Goal: Task Accomplishment & Management: Manage account settings

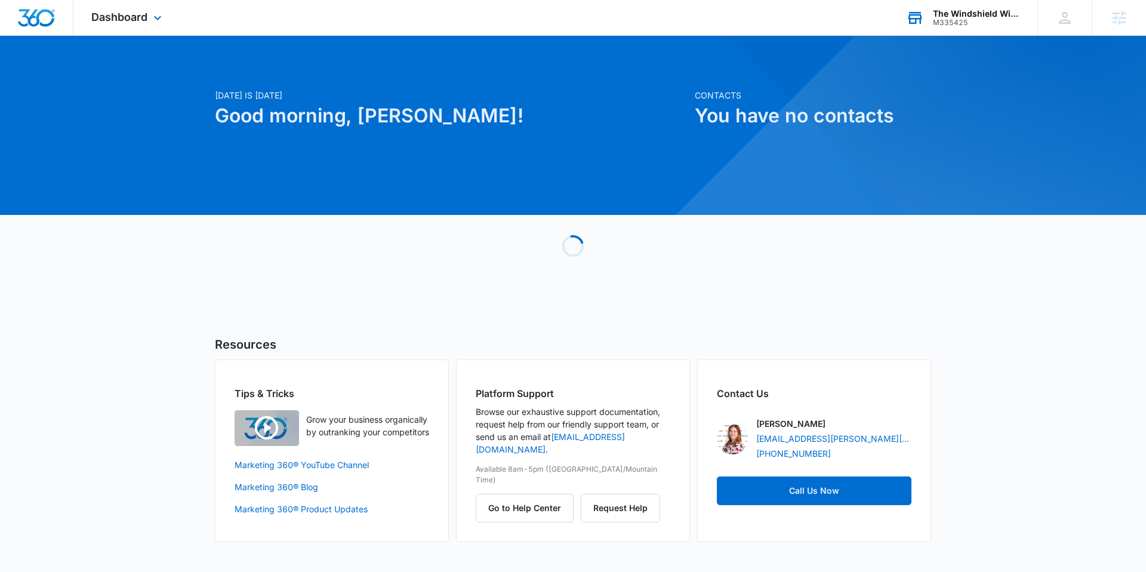
click at [958, 14] on div "The Windshield Wiperdiaper" at bounding box center [976, 14] width 87 height 10
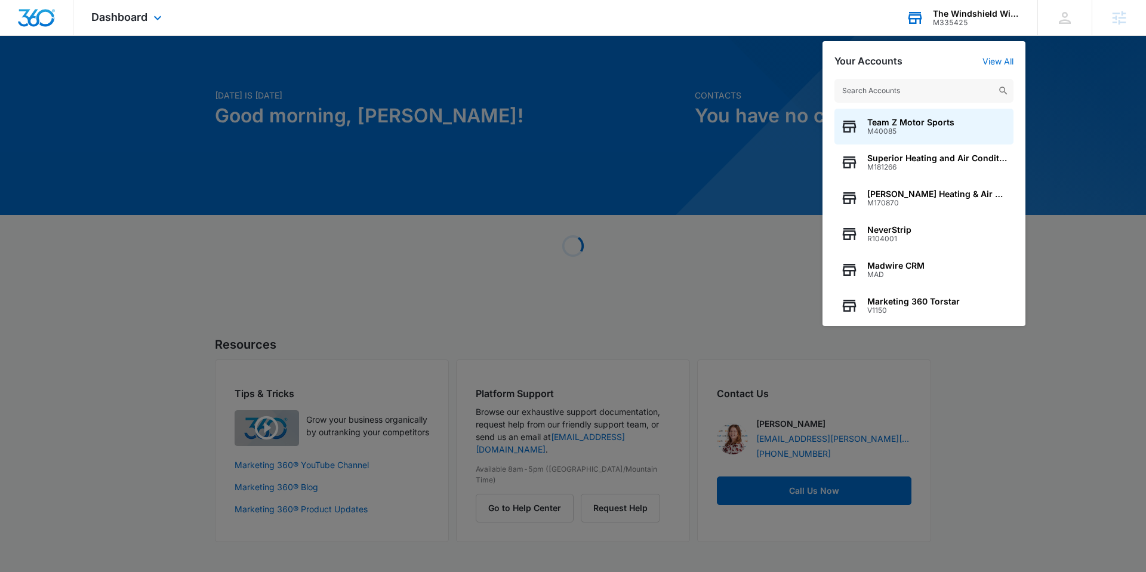
click at [886, 88] on input "text" at bounding box center [923, 91] width 179 height 24
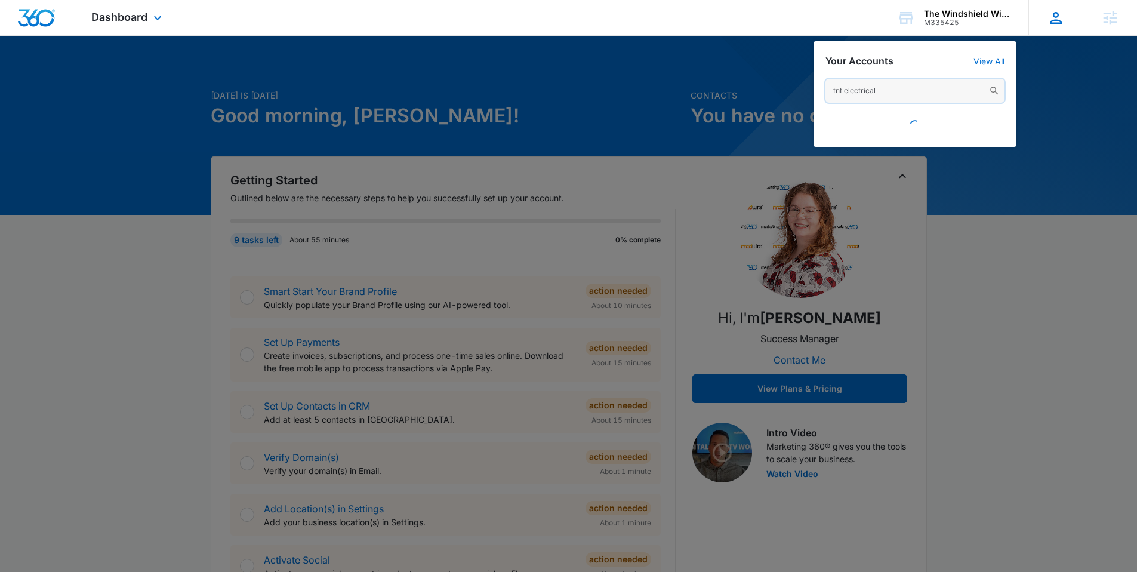
type input "tnt electrical"
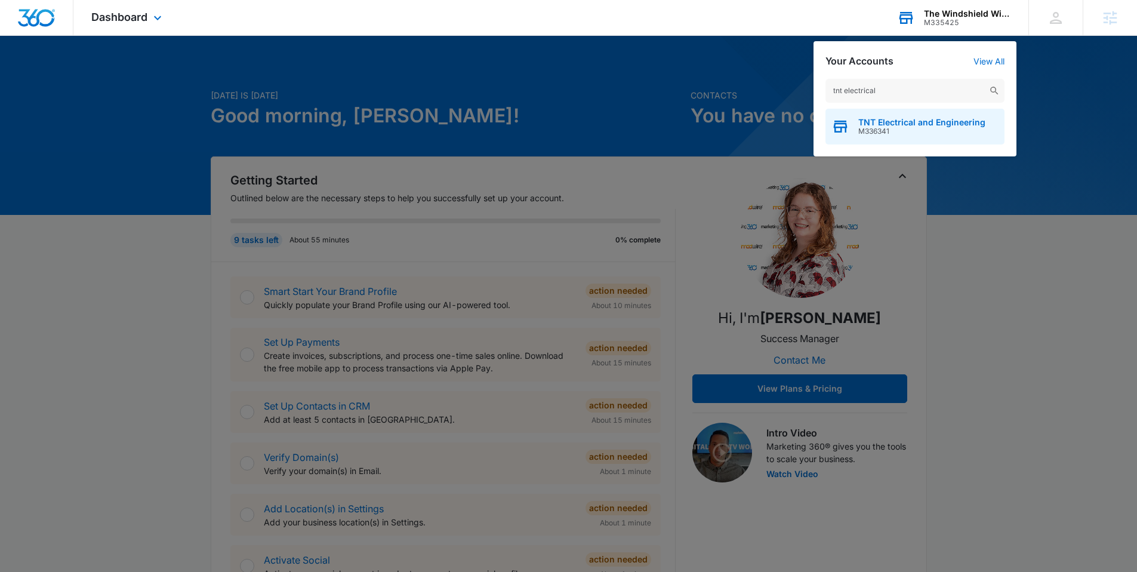
click at [933, 121] on span "TNT Electrical and Engineering" at bounding box center [921, 123] width 127 height 10
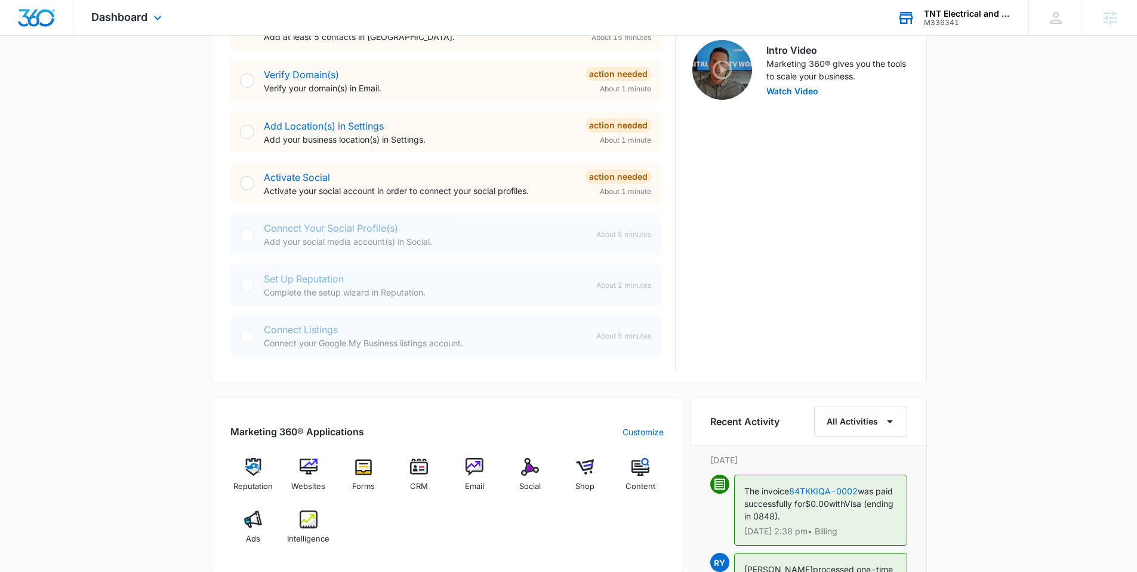
scroll to position [362, 0]
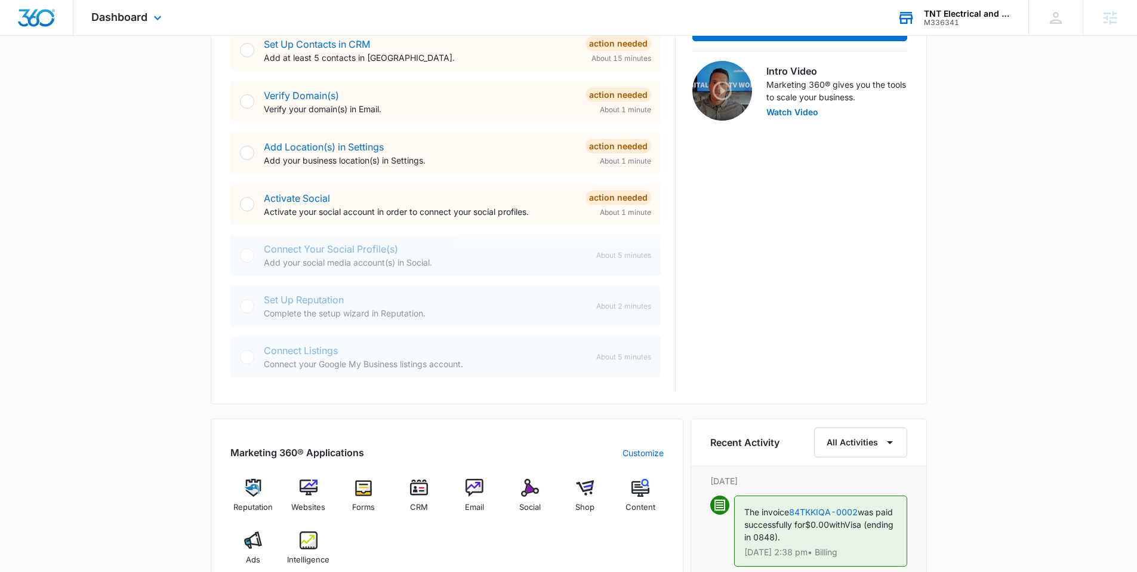
click at [156, 27] on div "Dashboard Apps Reputation Websites Forms CRM Email Social Shop Content Ads Inte…" at bounding box center [127, 17] width 109 height 35
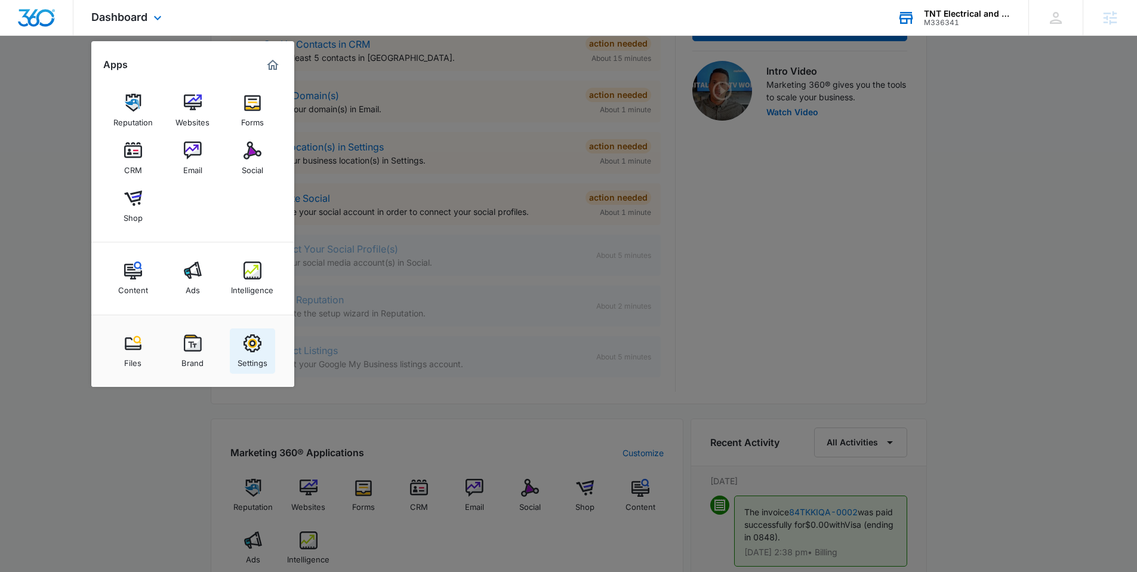
click at [245, 341] on img at bounding box center [252, 343] width 18 height 18
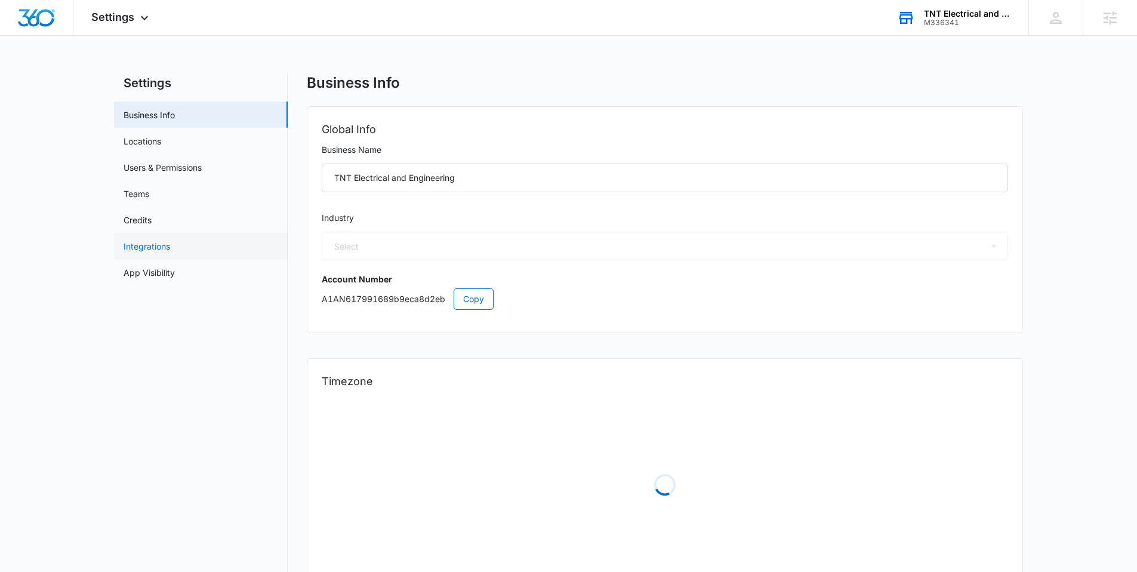
select select "17"
select select "US"
select select "America/[GEOGRAPHIC_DATA]"
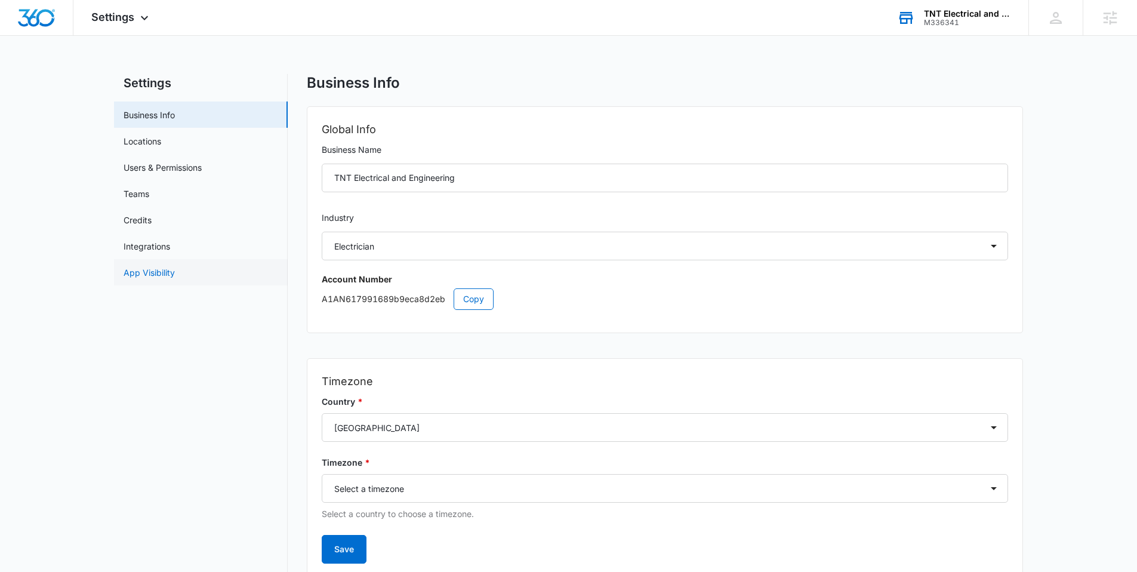
click at [162, 266] on link "App Visibility" at bounding box center [149, 272] width 51 height 13
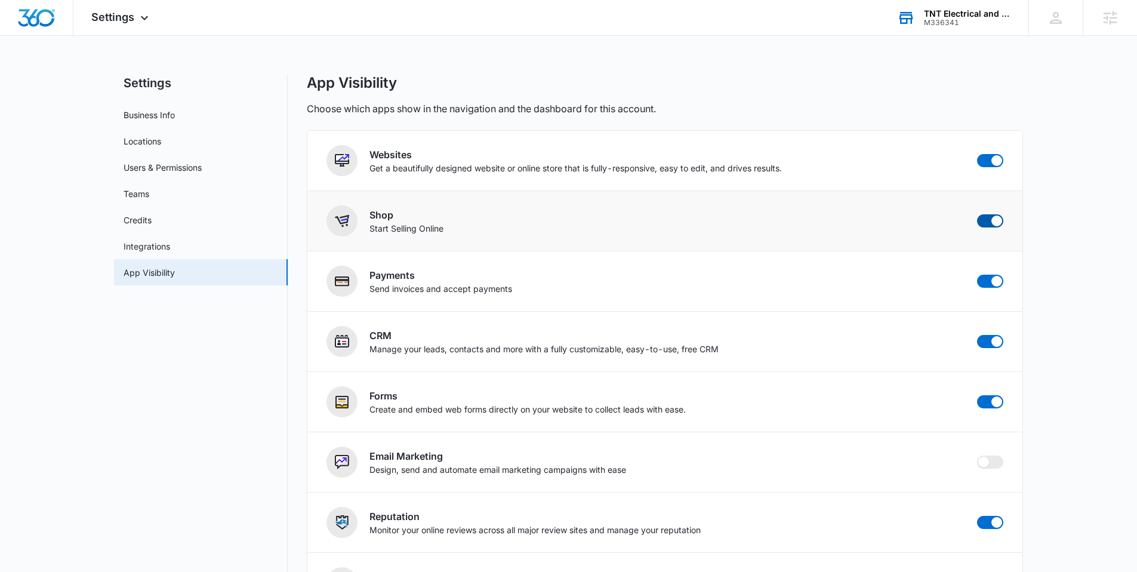
click at [992, 216] on span at bounding box center [990, 220] width 26 height 13
click at [977, 214] on input "checkbox" at bounding box center [976, 214] width 1 height 1
checkbox input "false"
click at [123, 13] on span "Settings" at bounding box center [112, 17] width 43 height 13
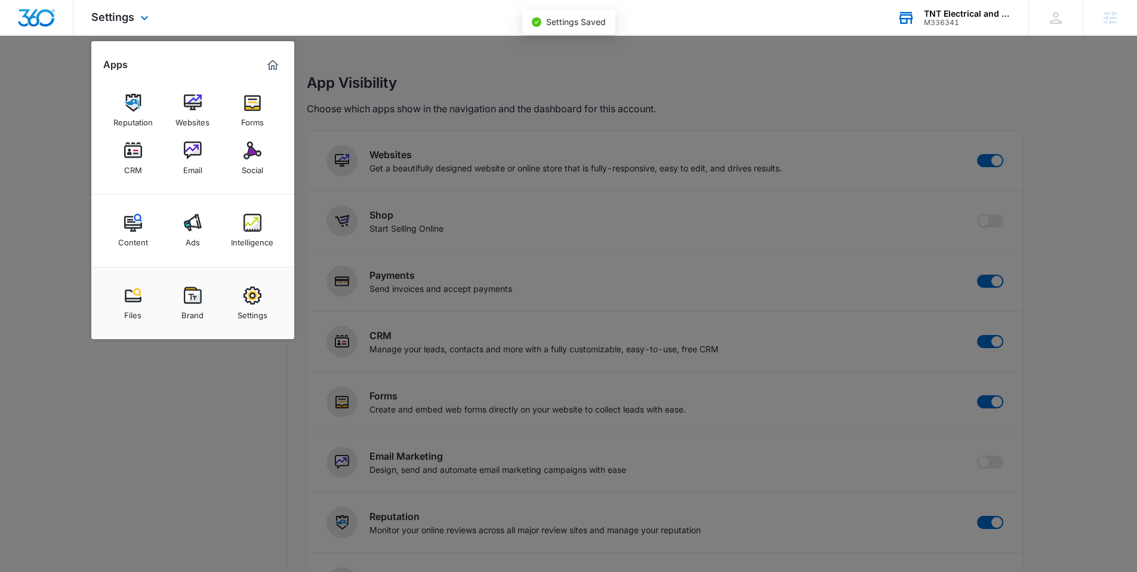
click at [276, 63] on img "Marketing 360® Dashboard" at bounding box center [273, 65] width 14 height 14
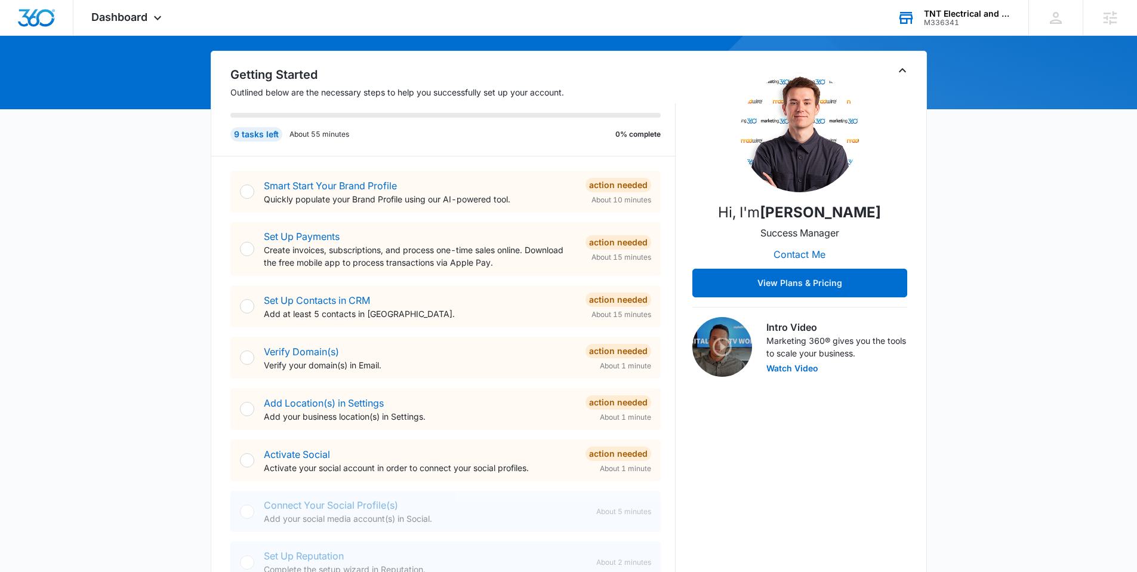
scroll to position [107, 0]
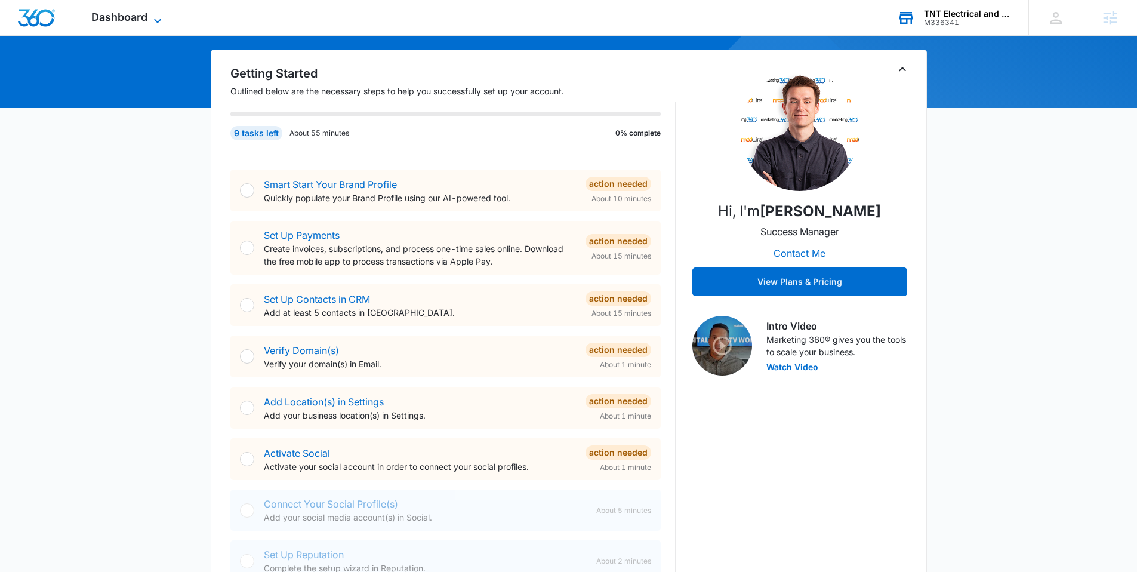
click at [140, 16] on span "Dashboard" at bounding box center [119, 17] width 56 height 13
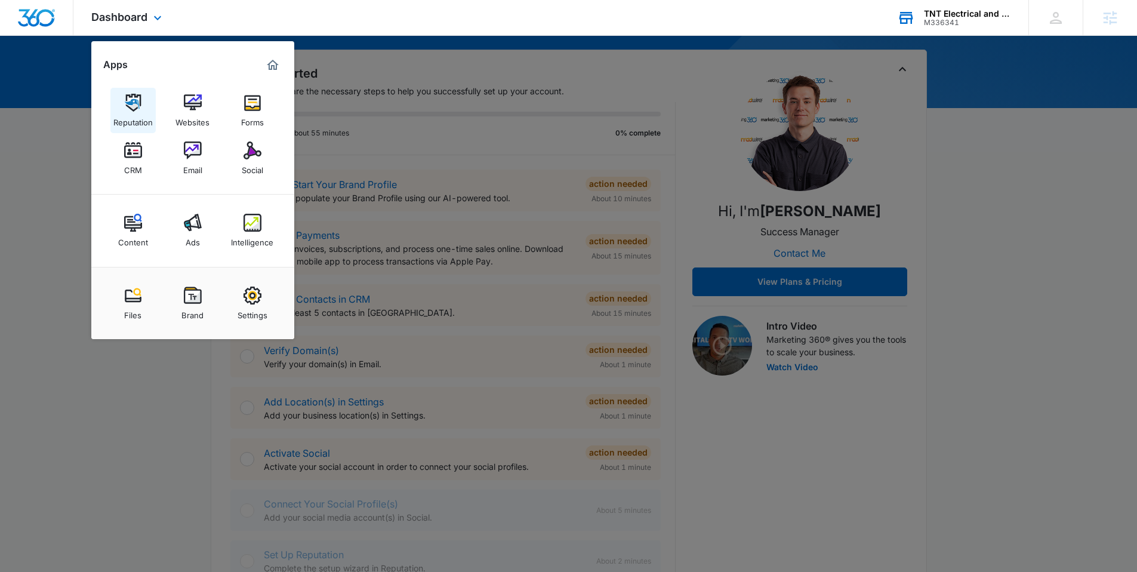
click at [143, 90] on link "Reputation" at bounding box center [132, 110] width 45 height 45
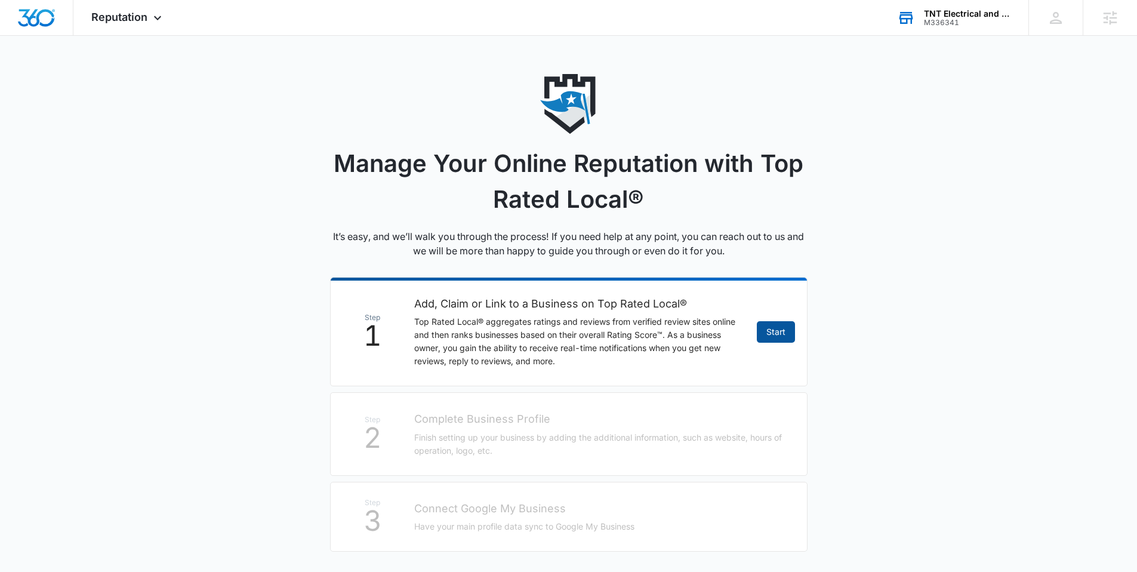
click at [778, 332] on link "Start" at bounding box center [776, 331] width 38 height 21
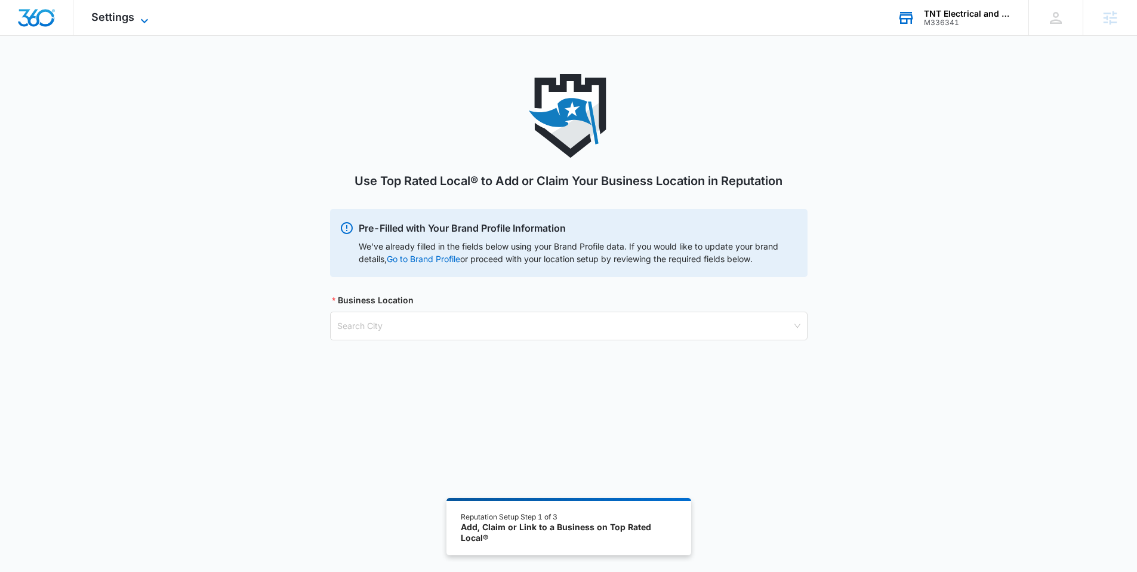
click at [118, 16] on span "Settings" at bounding box center [112, 17] width 43 height 13
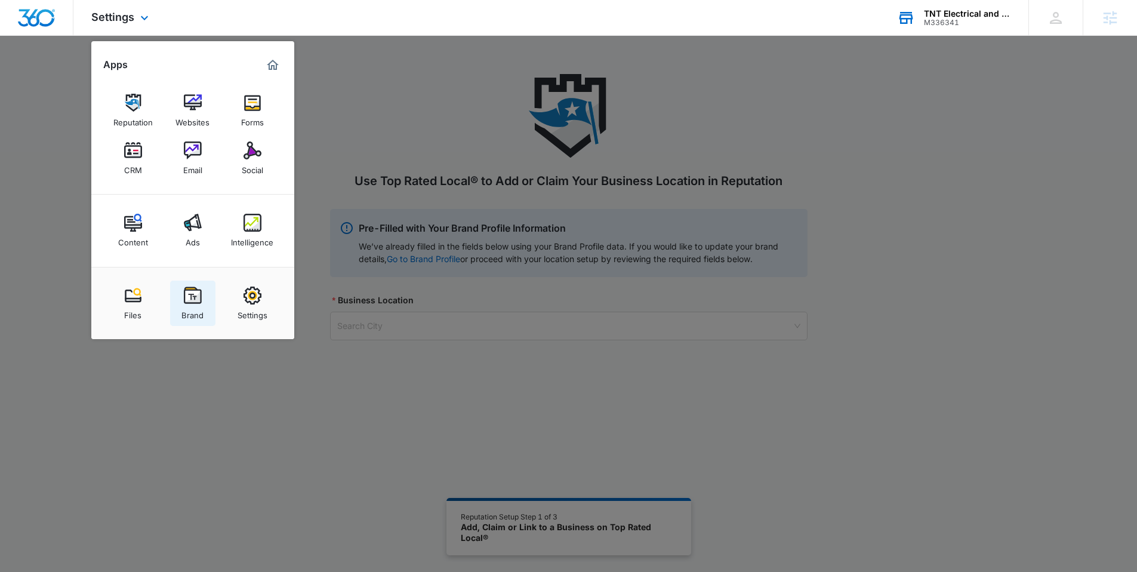
click at [206, 299] on link "Brand" at bounding box center [192, 302] width 45 height 45
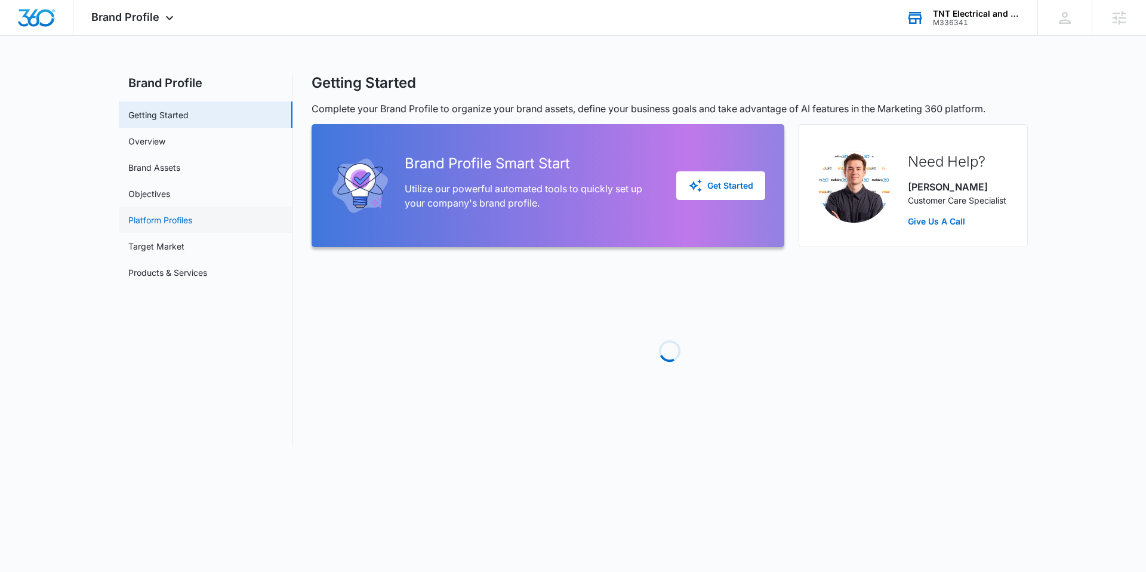
click at [184, 219] on link "Platform Profiles" at bounding box center [160, 220] width 64 height 13
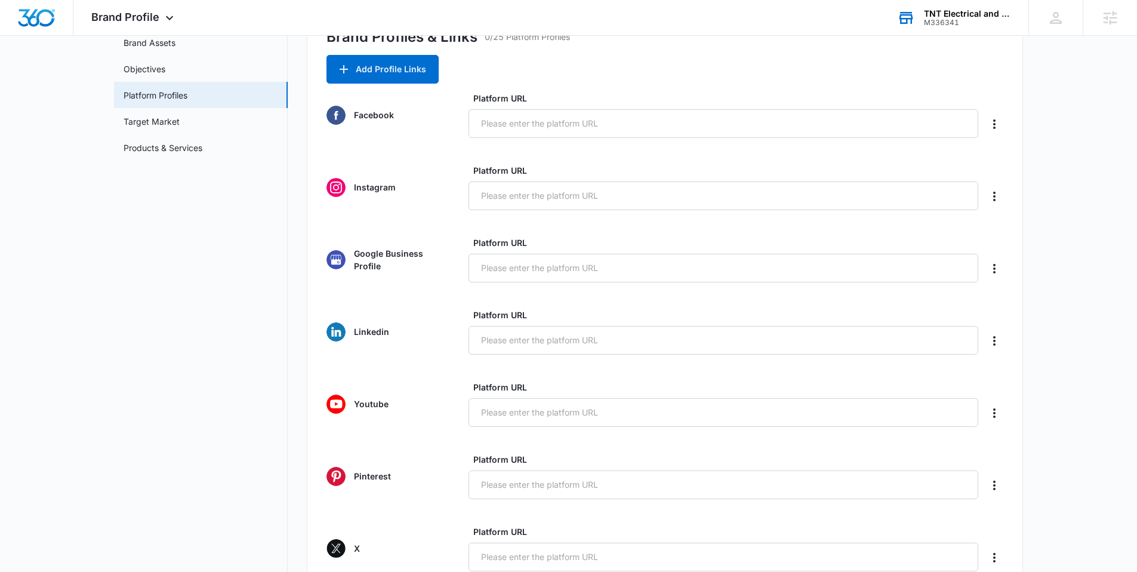
scroll to position [109, 0]
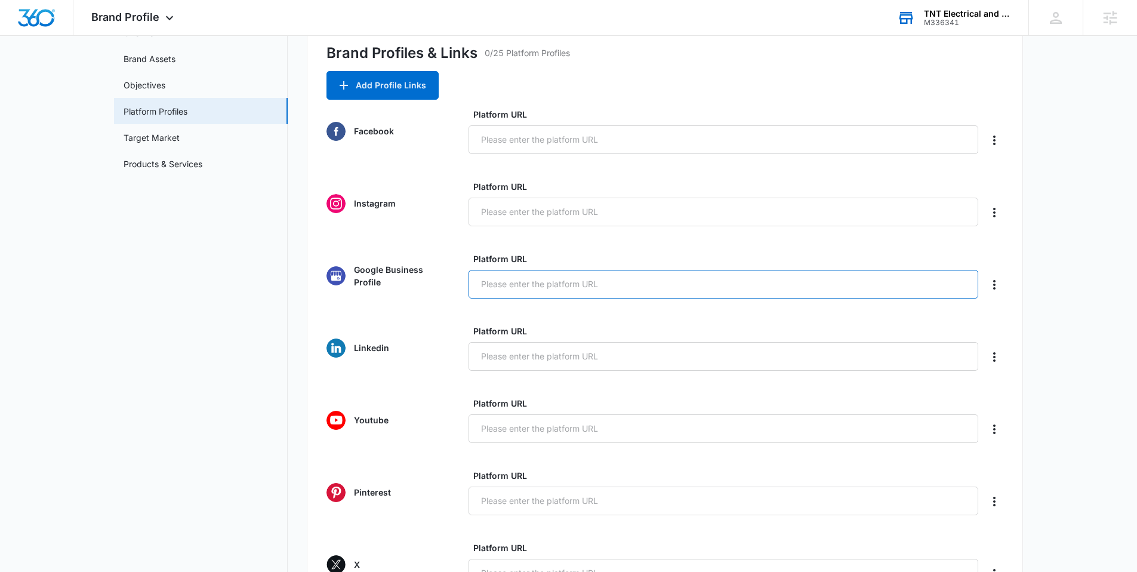
click at [505, 276] on input "Platform URL" at bounding box center [723, 284] width 510 height 29
paste input "[URL][DOMAIN_NAME]"
type input "[URL][DOMAIN_NAME]"
click at [450, 236] on form "Facebook Platform URL Instagram Platform URL Google Business Profile Platform U…" at bounding box center [664, 447] width 677 height 679
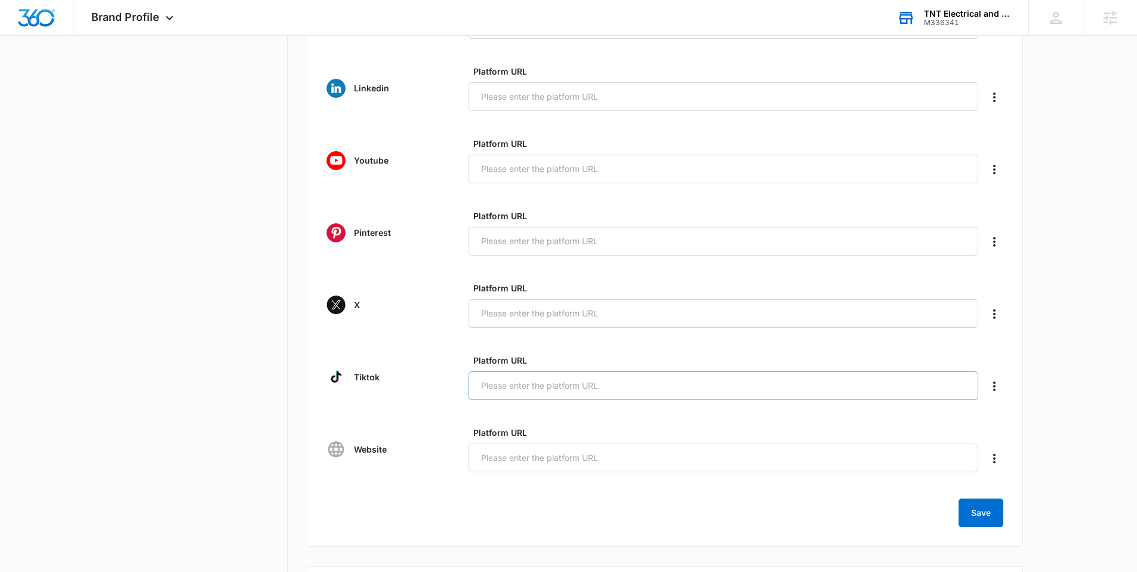
scroll to position [378, 0]
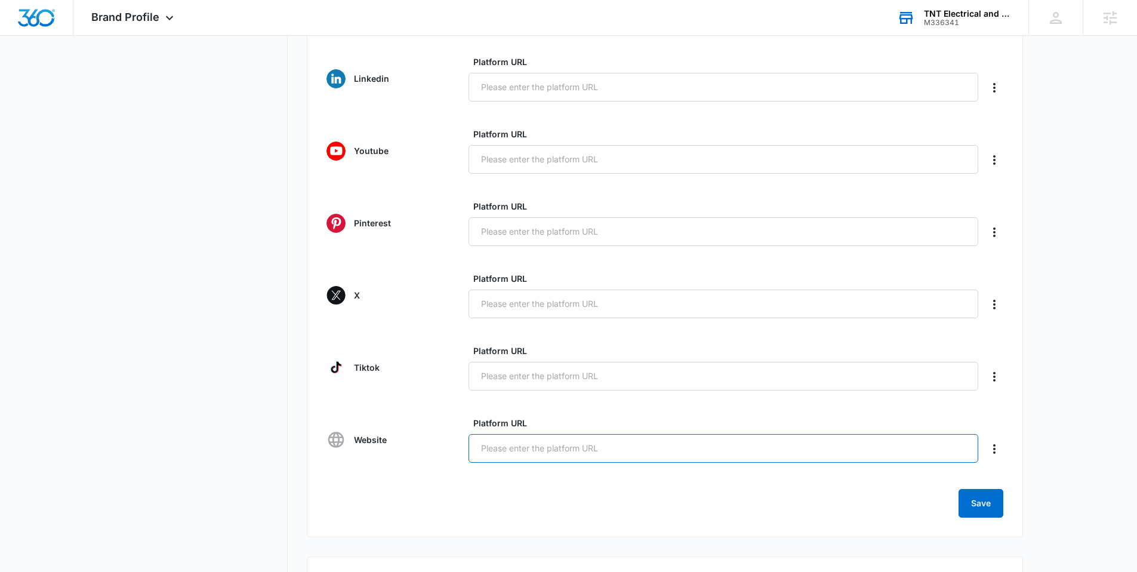
click at [504, 446] on input "Platform URL" at bounding box center [723, 448] width 510 height 29
paste input "[URL][DOMAIN_NAME]"
type input "[URL][DOMAIN_NAME]"
click at [981, 504] on button "Save" at bounding box center [980, 503] width 45 height 29
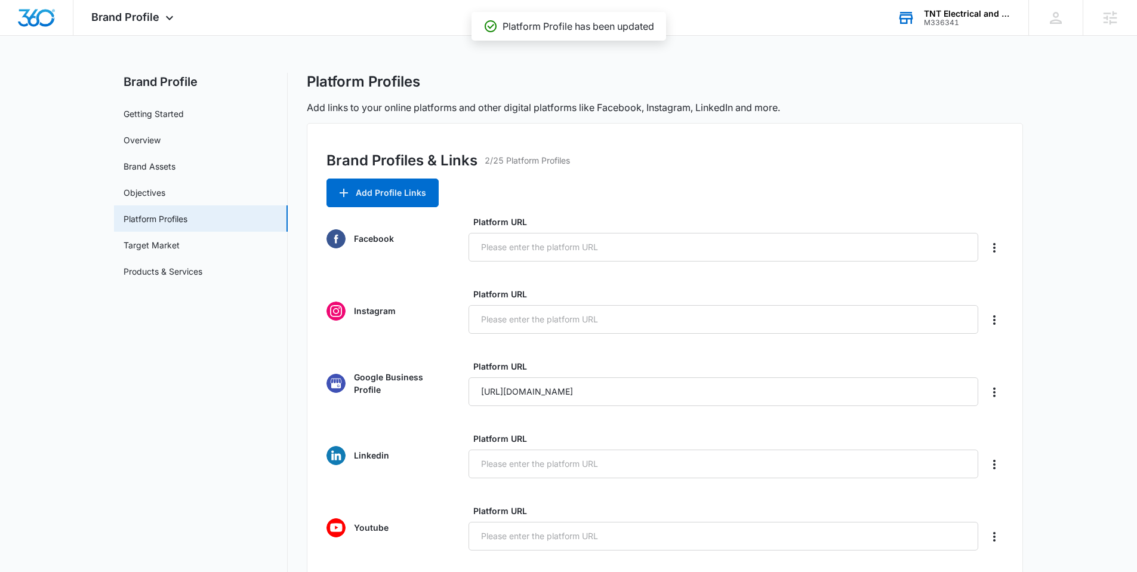
scroll to position [0, 0]
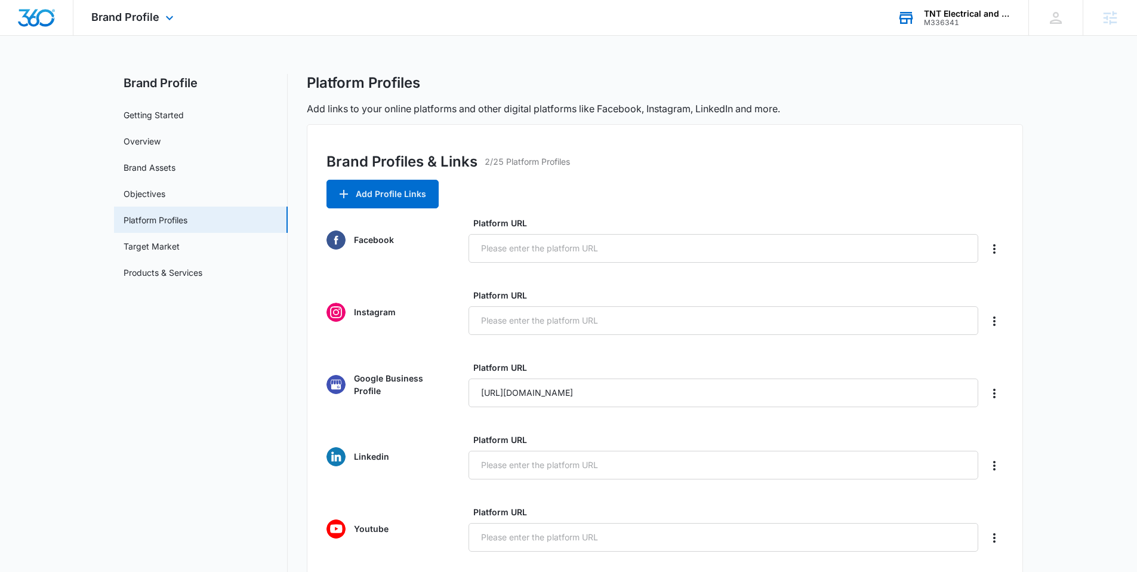
click at [48, 17] on img "Dashboard" at bounding box center [36, 18] width 38 height 18
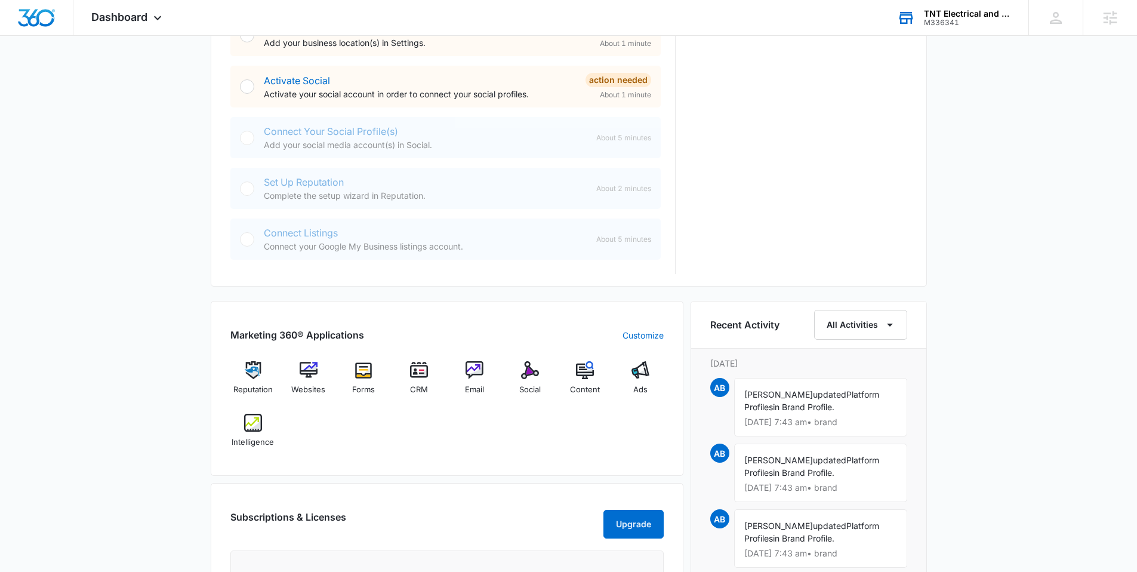
scroll to position [455, 0]
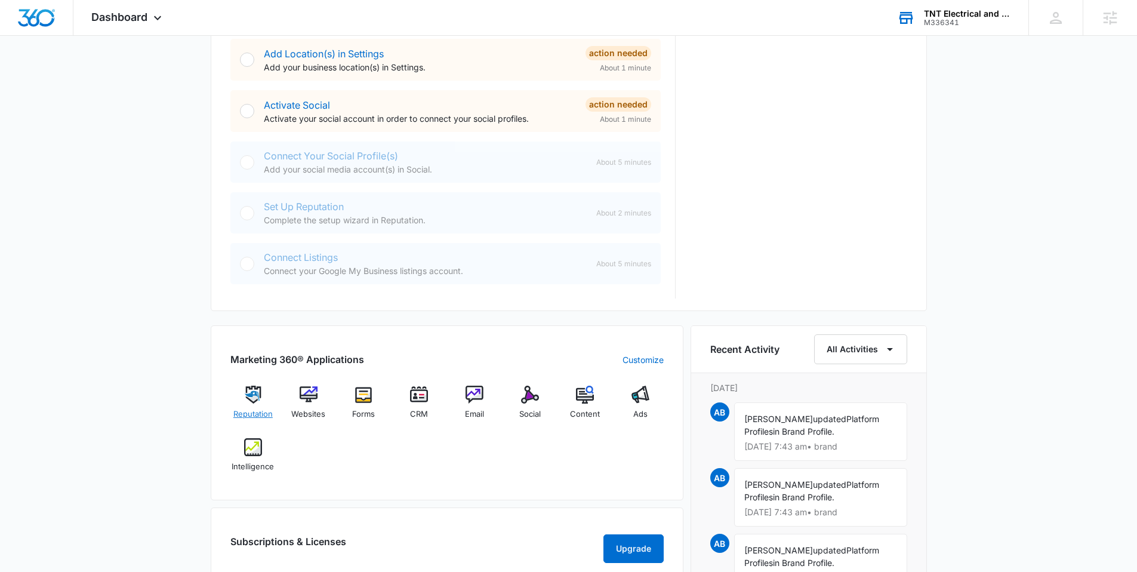
click at [263, 405] on div "Reputation" at bounding box center [253, 407] width 46 height 43
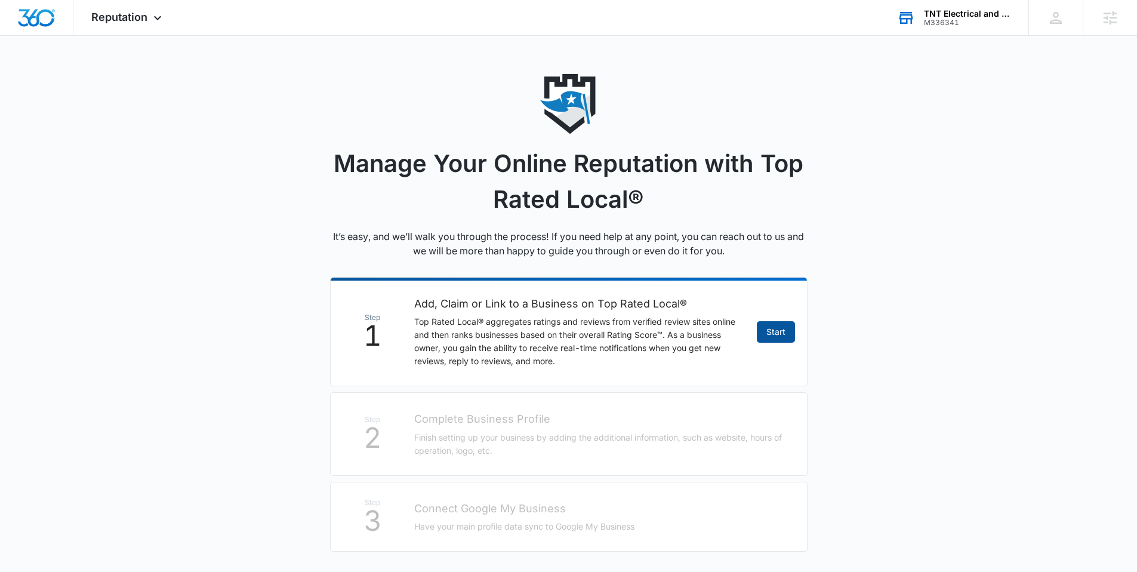
click at [764, 334] on link "Start" at bounding box center [776, 331] width 38 height 21
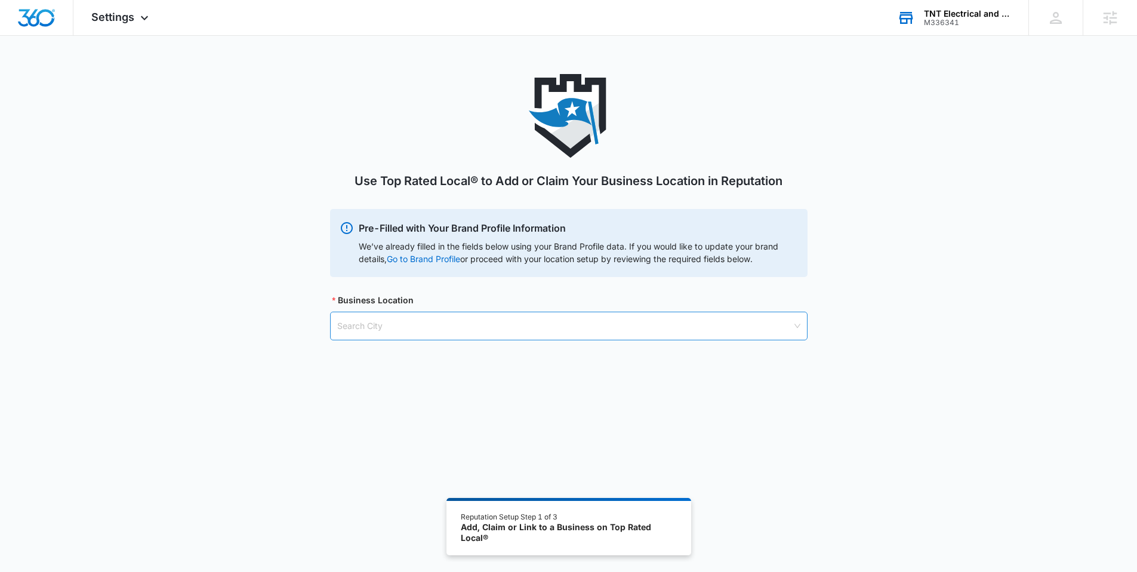
click at [375, 316] on input "search" at bounding box center [564, 325] width 455 height 27
type input "norcross"
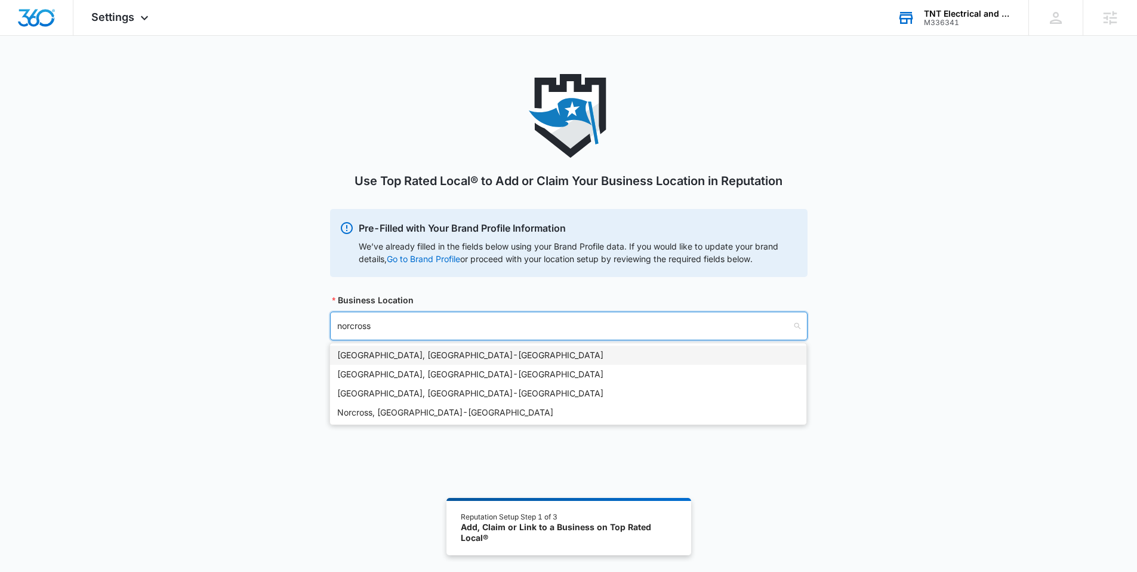
click at [387, 351] on div "[GEOGRAPHIC_DATA], [GEOGRAPHIC_DATA] - [GEOGRAPHIC_DATA]" at bounding box center [568, 355] width 462 height 13
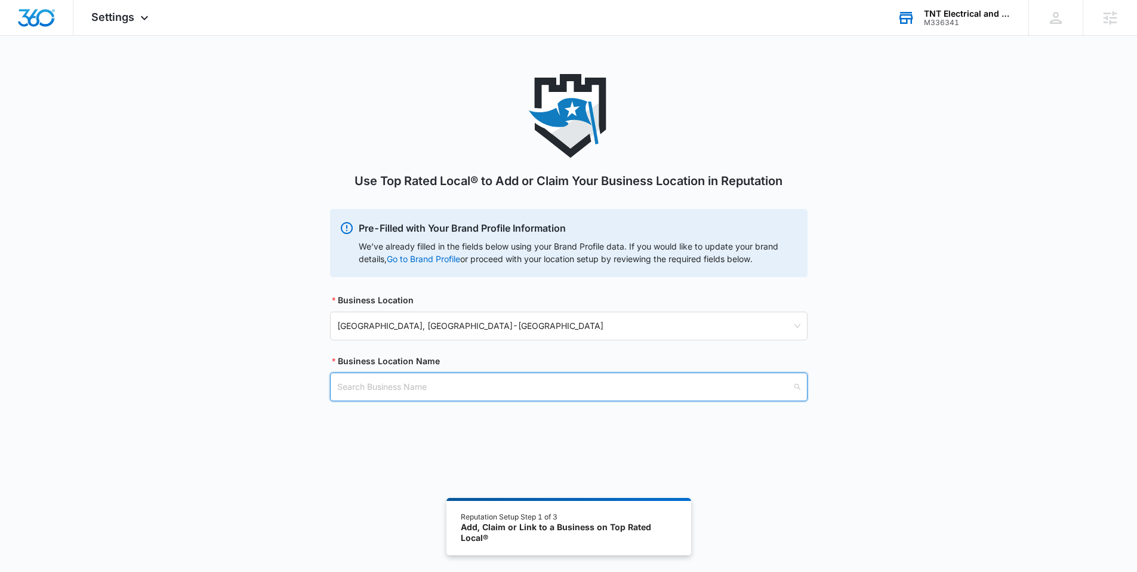
click at [368, 391] on input "search" at bounding box center [564, 386] width 455 height 27
type input "TNT Electrical"
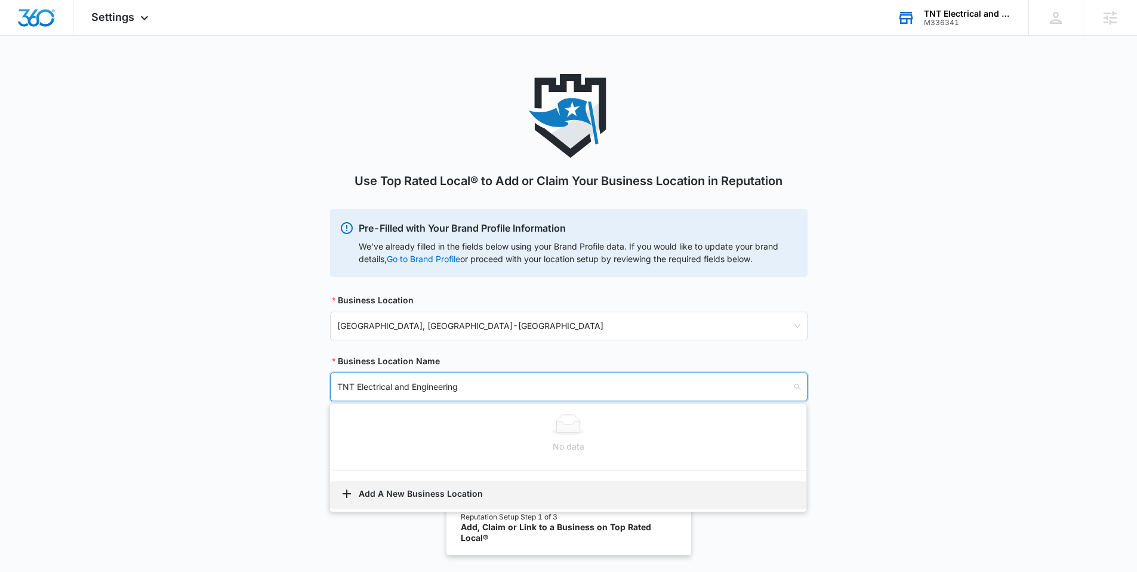
type input "TNT Electrical and Engineering"
click at [431, 494] on button "Add A New Business Location" at bounding box center [568, 494] width 476 height 29
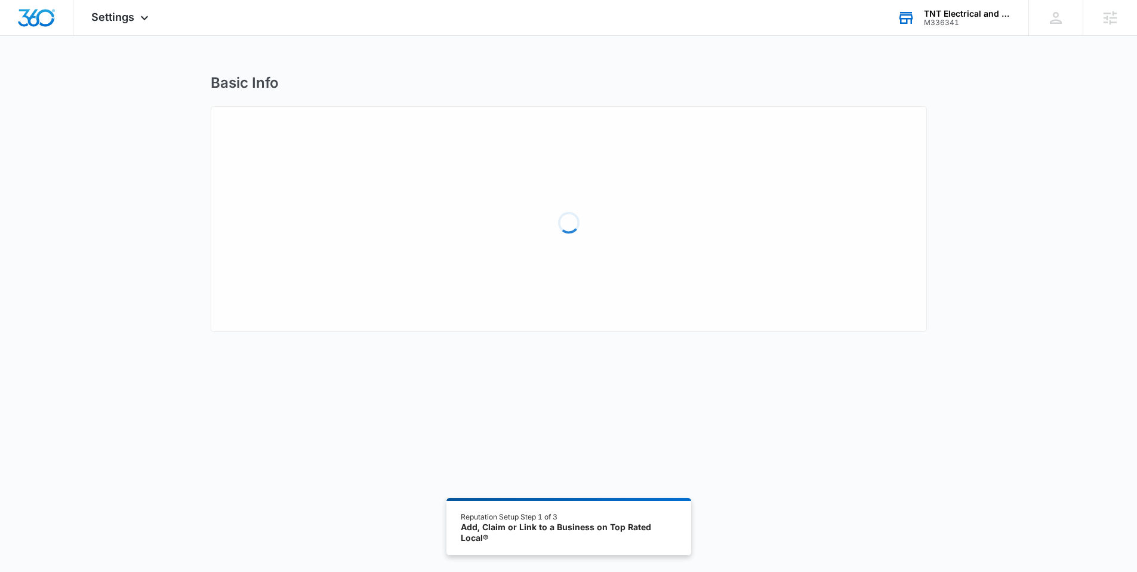
select select "[US_STATE]"
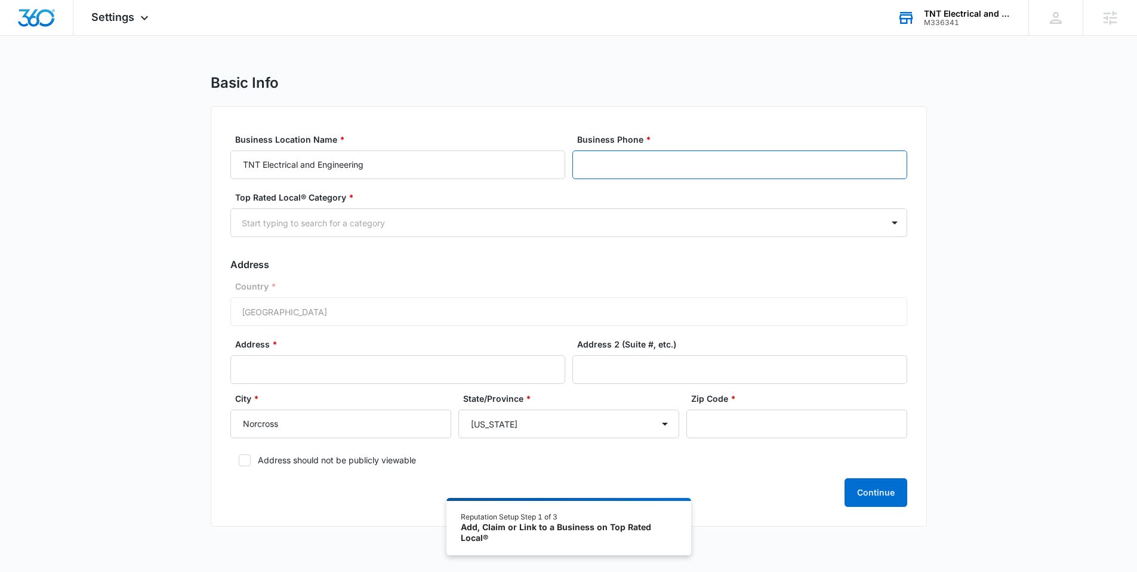
drag, startPoint x: 625, startPoint y: 168, endPoint x: 637, endPoint y: 162, distance: 13.3
click at [625, 167] on input "Business Phone *" at bounding box center [739, 164] width 335 height 29
paste input "[PHONE_NUMBER]"
type input "[PHONE_NUMBER]"
click at [358, 211] on div "Start typing to search for a category" at bounding box center [557, 222] width 652 height 27
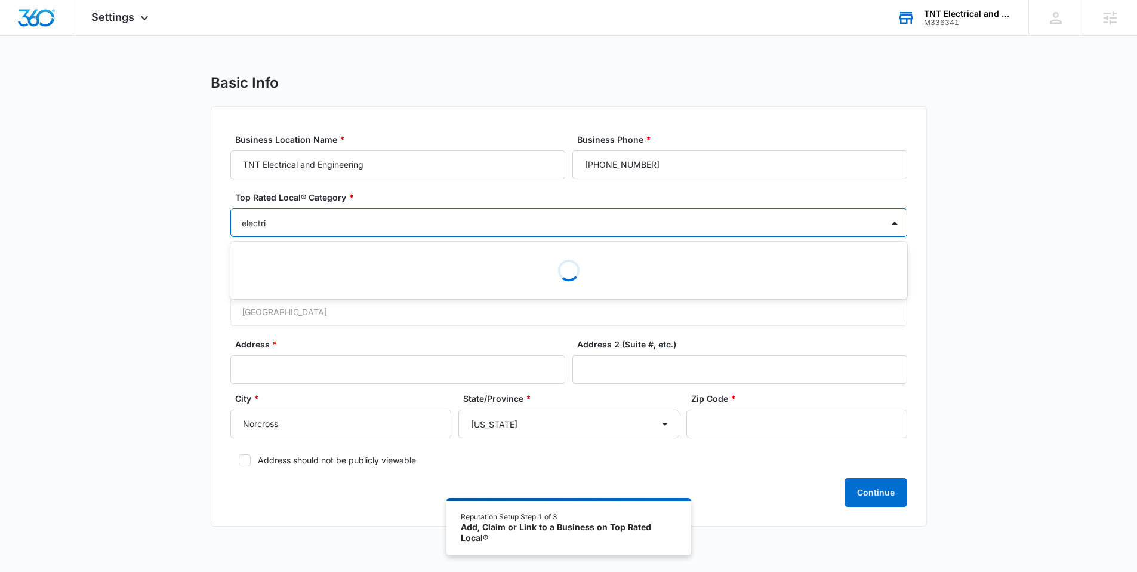
type input "electric"
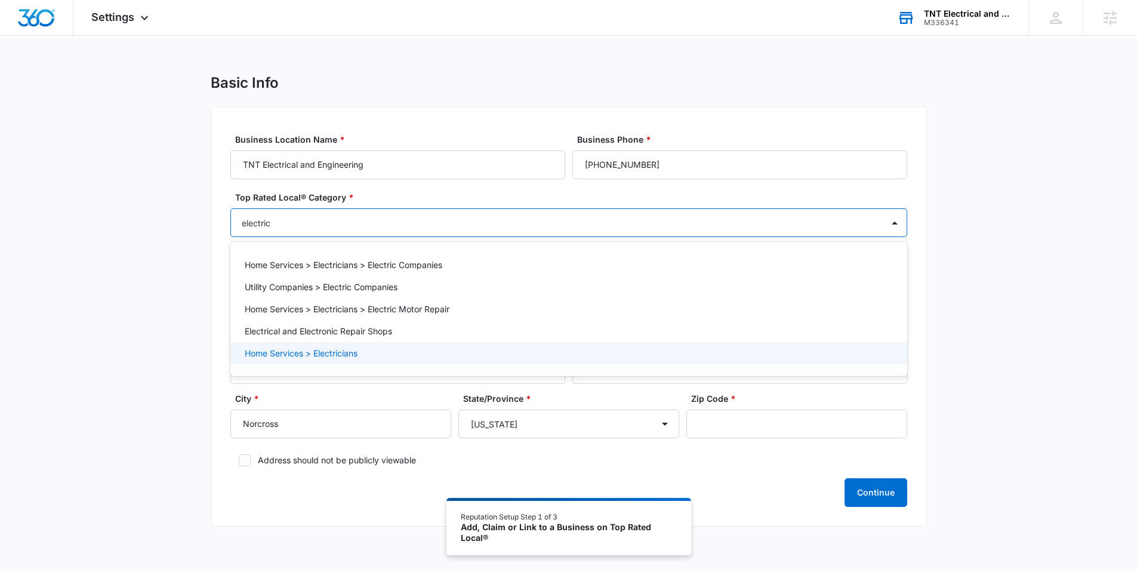
click at [346, 357] on p "Home Services > Electricians" at bounding box center [301, 353] width 113 height 13
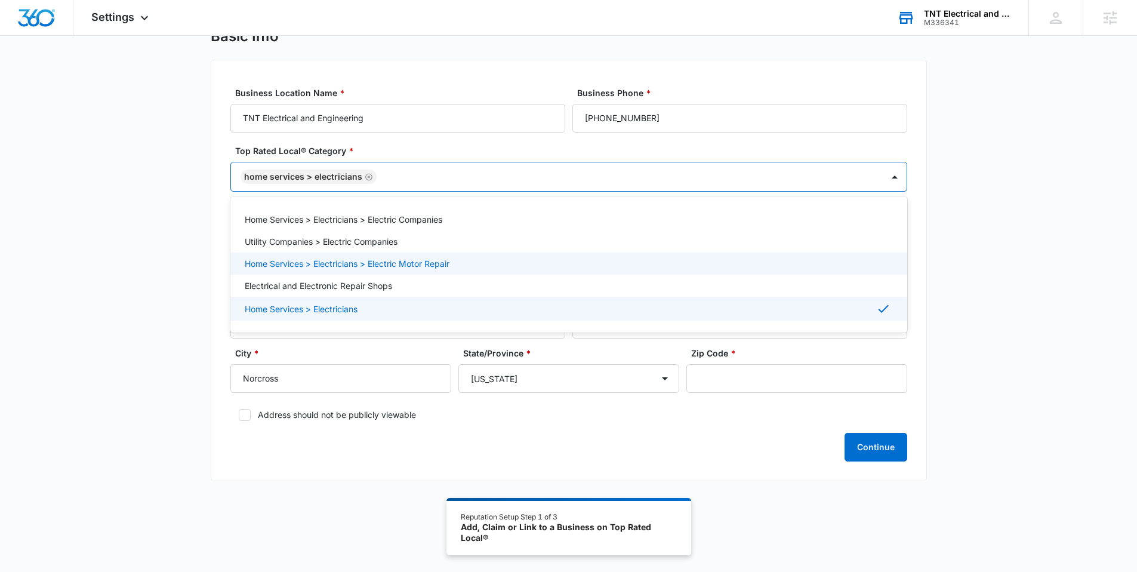
click at [170, 273] on div "Basic Info Business Location Name * TNT Electrical and Engineering Business Pho…" at bounding box center [568, 261] width 1137 height 468
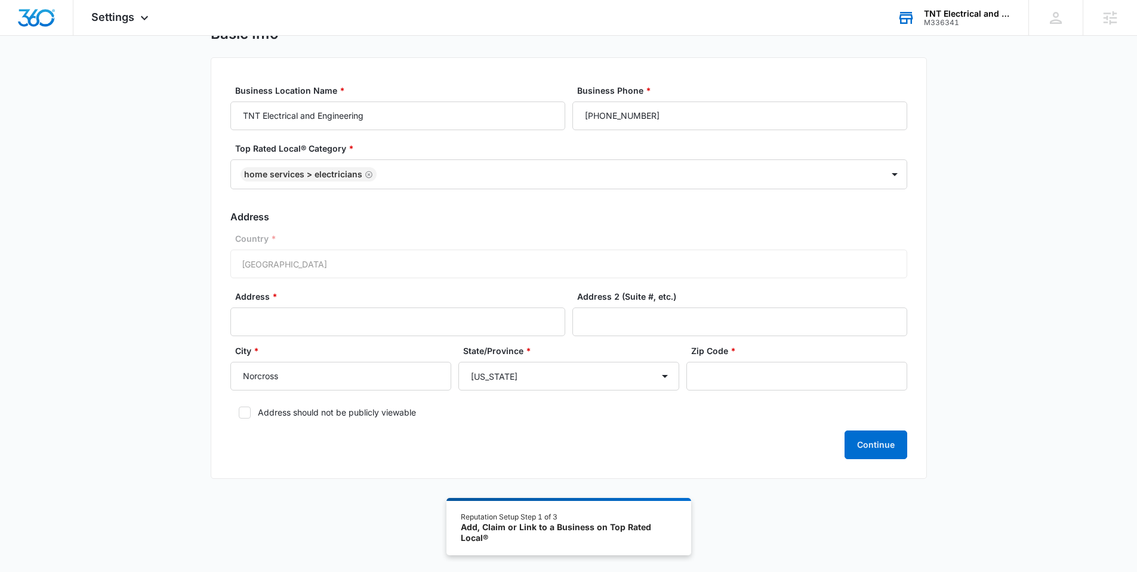
scroll to position [57, 0]
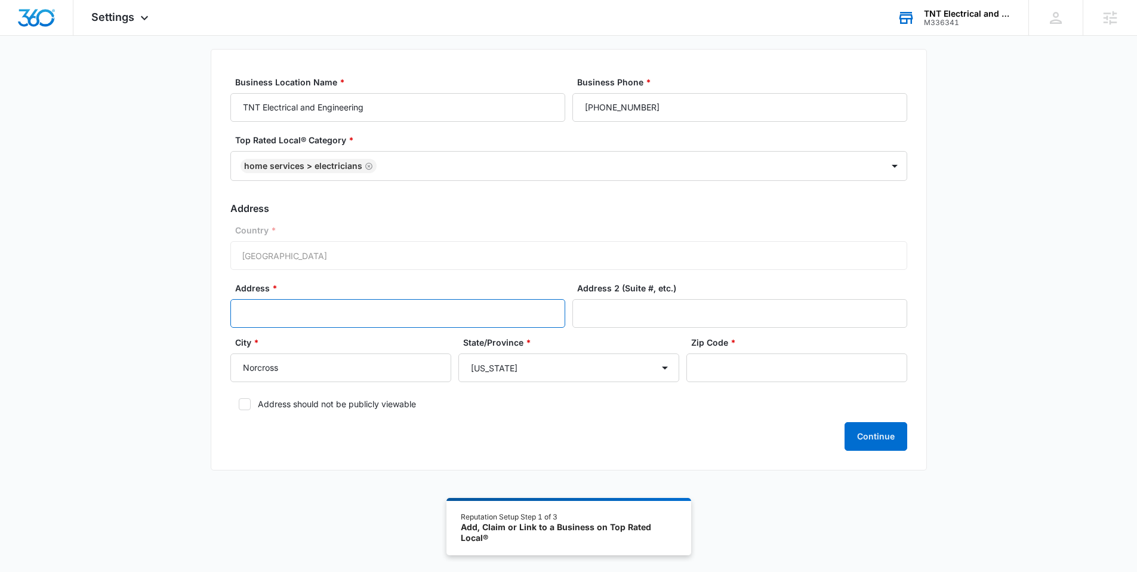
click at [302, 307] on input "Address *" at bounding box center [397, 313] width 335 height 29
paste input "[STREET_ADDRESS][PERSON_NAME][PERSON_NAME]"
type input "[STREET_ADDRESS][PERSON_NAME][PERSON_NAME]"
click at [780, 372] on input "Zip Code *" at bounding box center [796, 367] width 221 height 29
type input "30093"
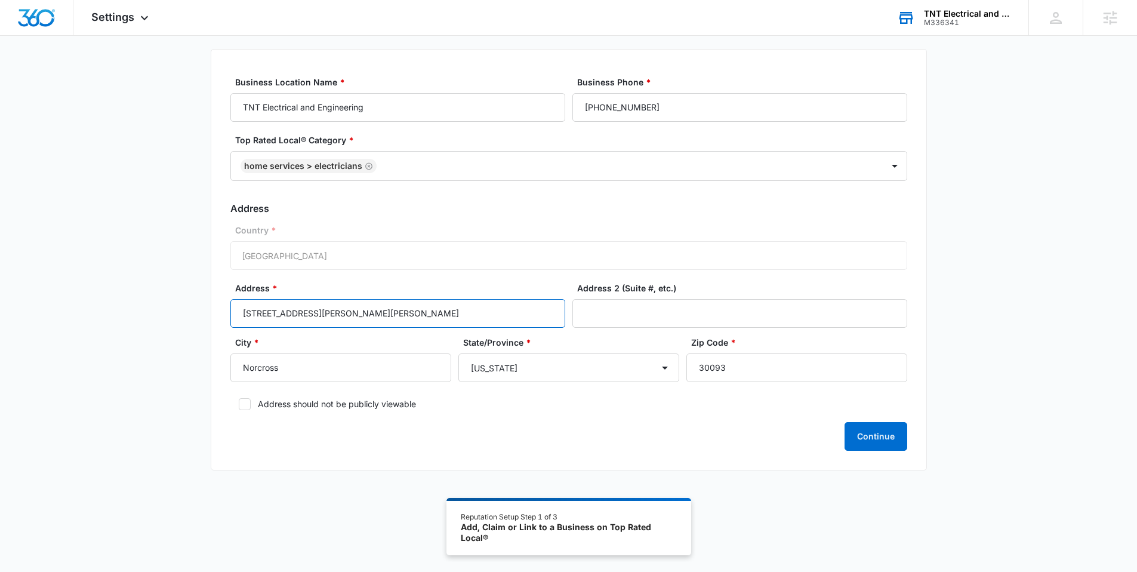
drag, startPoint x: 455, startPoint y: 315, endPoint x: 384, endPoint y: 313, distance: 70.5
click at [383, 312] on input "[STREET_ADDRESS][PERSON_NAME][PERSON_NAME]" at bounding box center [397, 313] width 335 height 29
type input "[STREET_ADDRESS][PERSON_NAME]"
click at [889, 445] on button "Continue" at bounding box center [875, 436] width 63 height 29
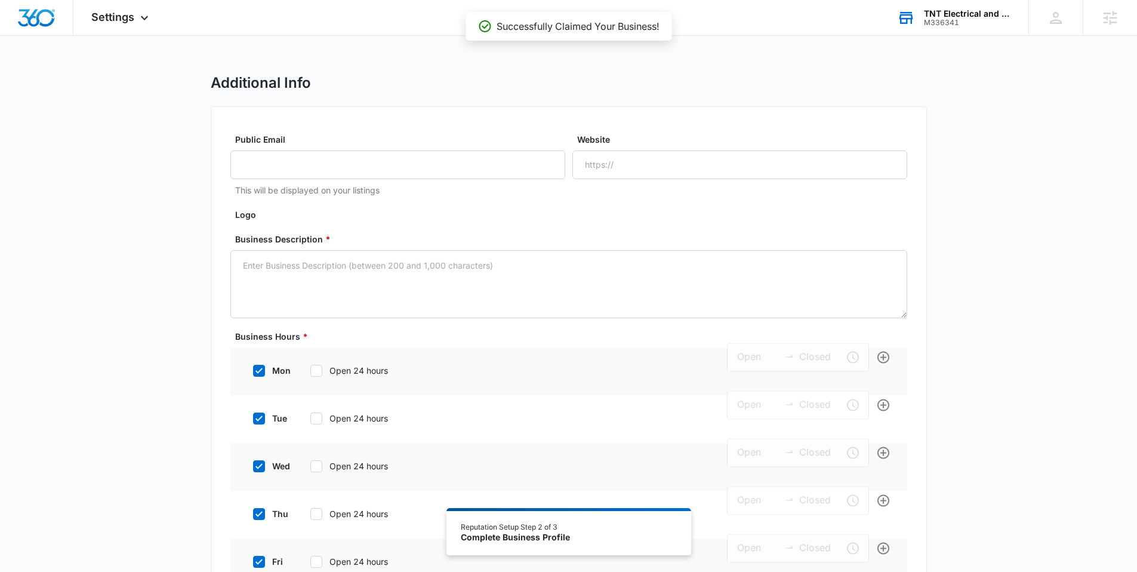
type input "9:00 am"
type input "5:00 pm"
type input "9:00 am"
type input "5:00 pm"
type input "9:00 am"
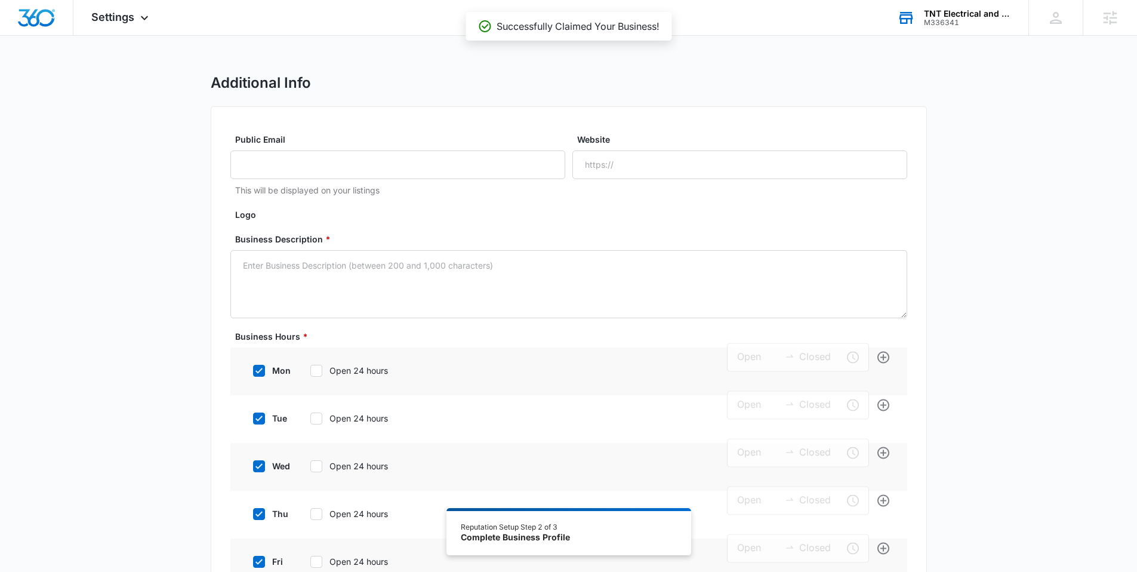
type input "5:00 pm"
type input "9:00 am"
type input "5:00 pm"
type input "9:00 am"
type input "5:00 pm"
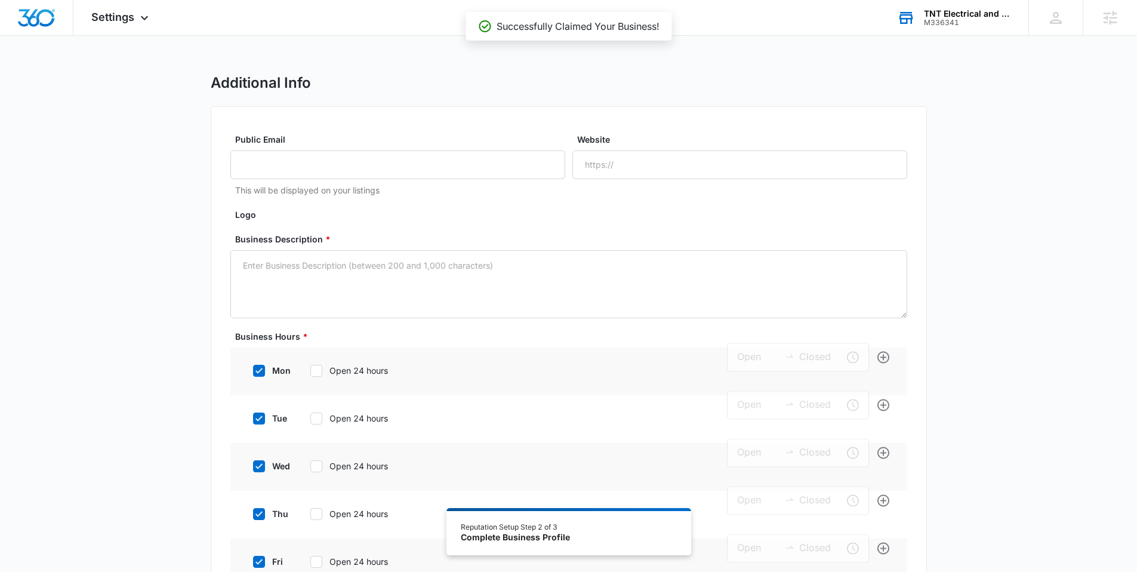
type input "9:00 am"
type input "5:00 pm"
type input "9:00 am"
type input "5:00 pm"
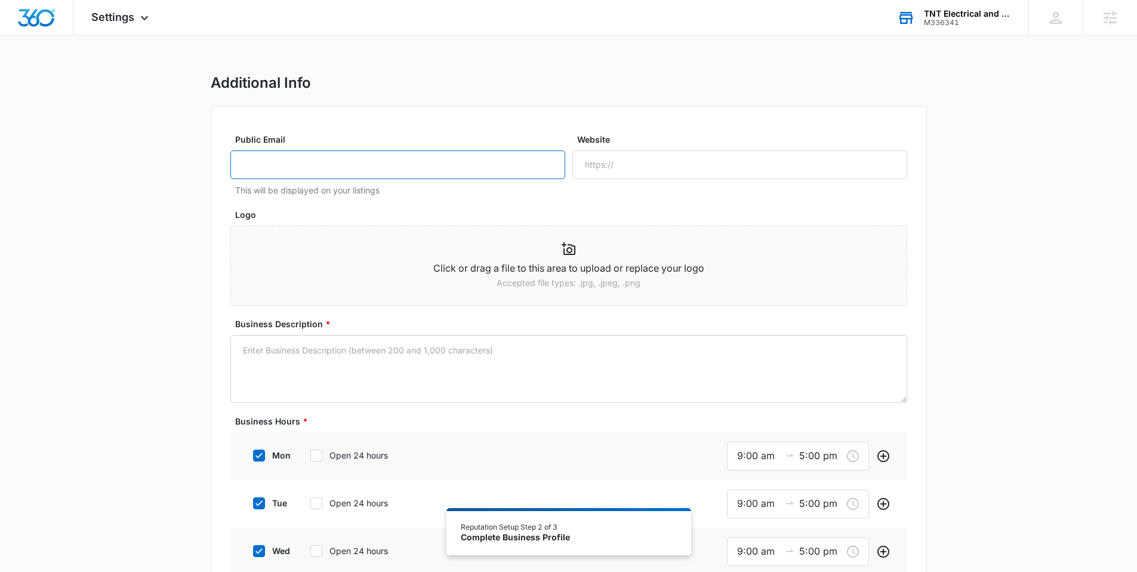
click at [457, 165] on input "Public Email" at bounding box center [397, 164] width 335 height 29
paste input "[EMAIL_ADDRESS][DOMAIN_NAME]"
type input "[EMAIL_ADDRESS][DOMAIN_NAME]"
click at [654, 174] on input "Website" at bounding box center [739, 164] width 335 height 29
paste input "[URL][DOMAIN_NAME]"
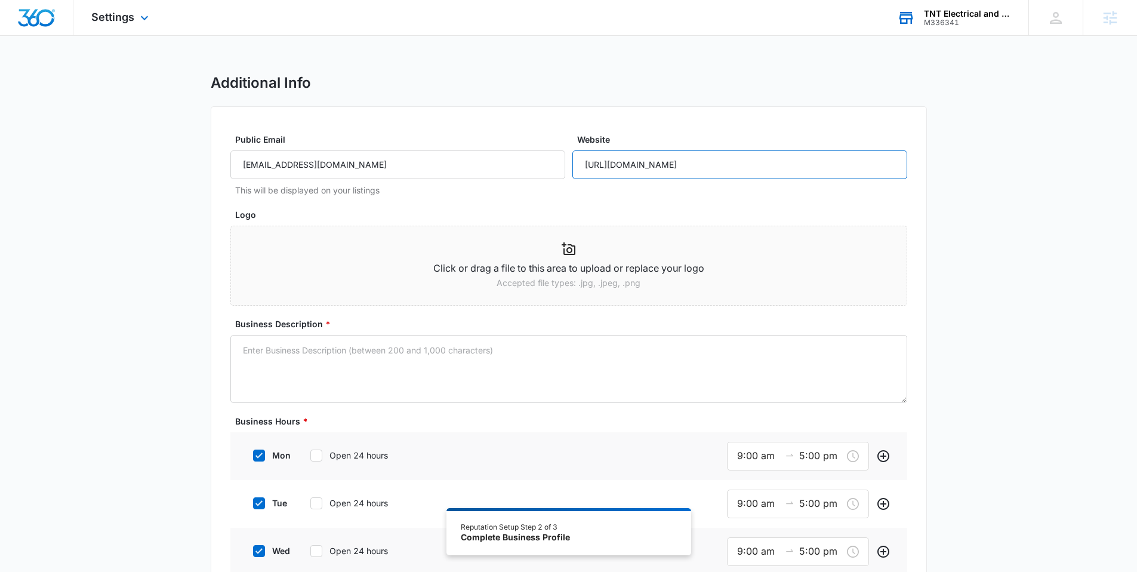
type input "[URL][DOMAIN_NAME]"
click at [339, 357] on textarea "Business Description *" at bounding box center [568, 369] width 677 height 68
paste textarea "TNT Electrical & Engineering is a trusted electrical contractor specializing in…"
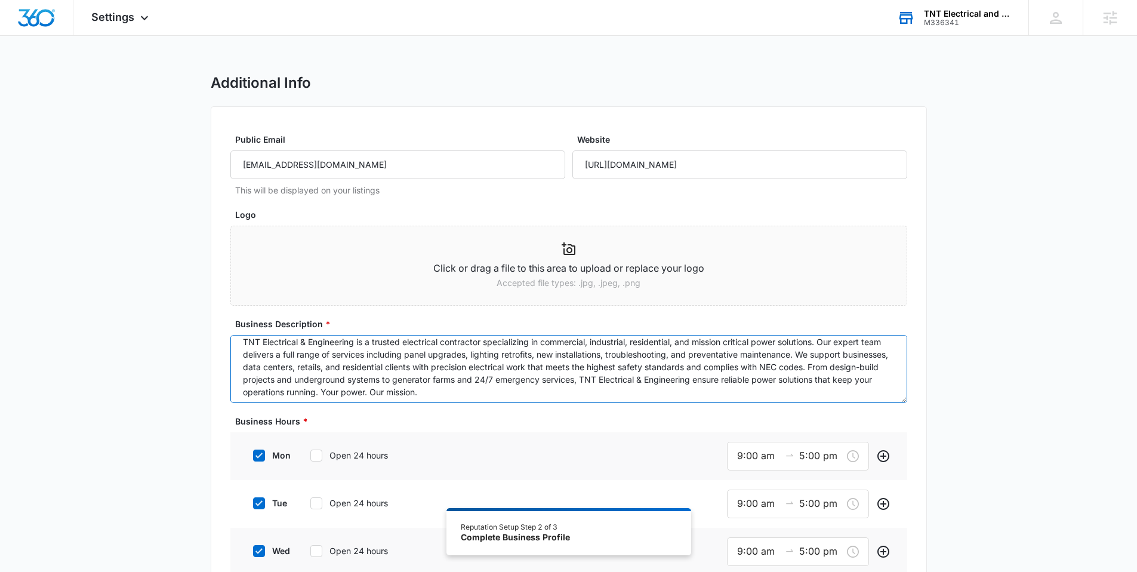
scroll to position [13, 0]
type textarea "TNT Electrical & Engineering is a trusted electrical contractor specializing in…"
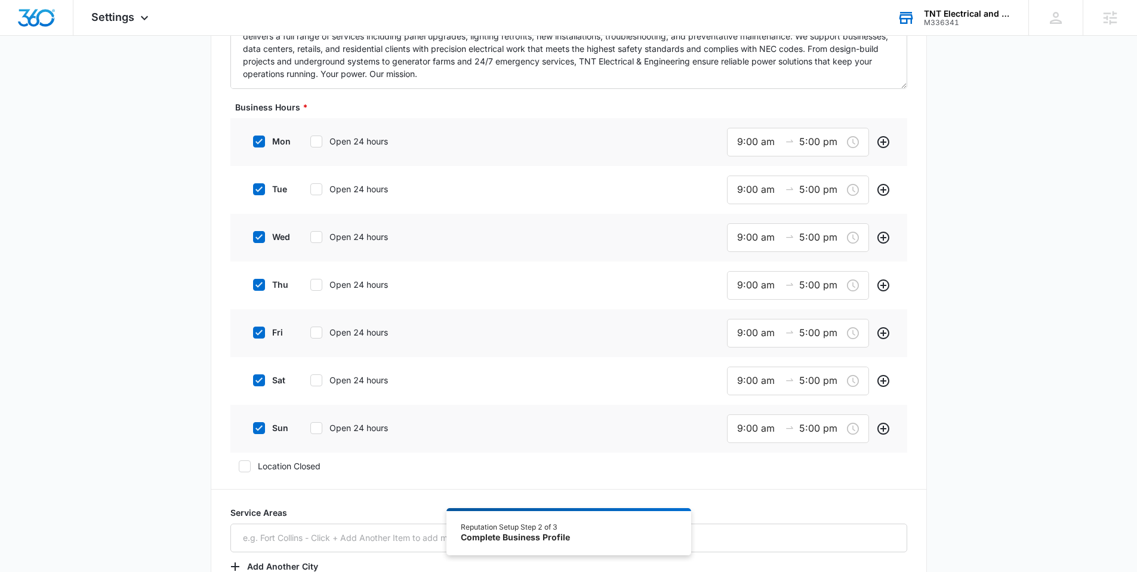
scroll to position [355, 0]
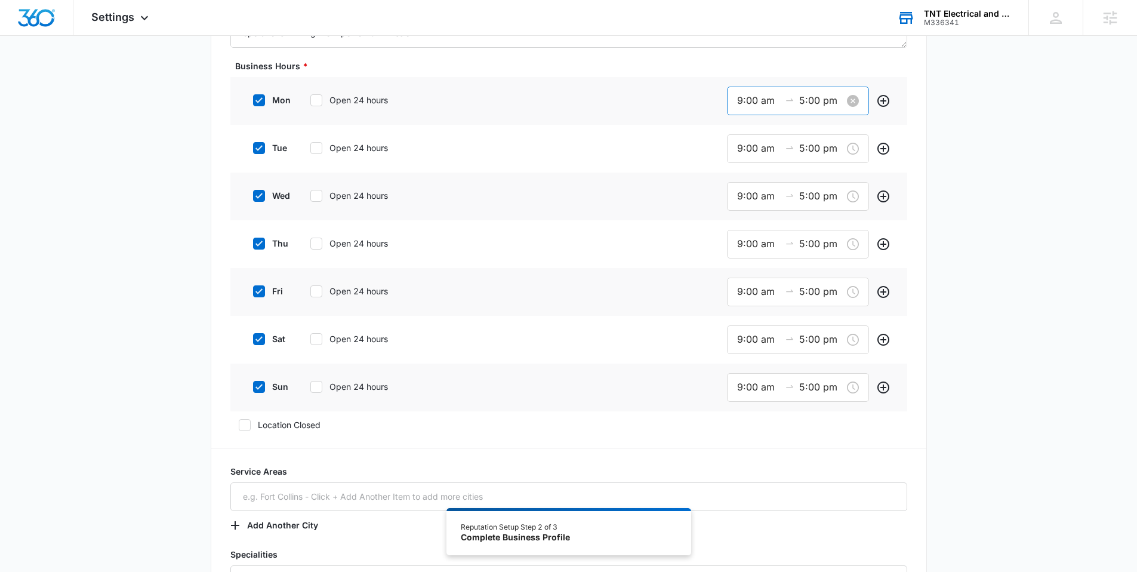
click at [750, 97] on input "9:00 am" at bounding box center [758, 100] width 43 height 15
click at [743, 125] on div "07" at bounding box center [742, 130] width 33 height 17
type input "7:00 am"
click at [812, 272] on span "OK" at bounding box center [809, 271] width 12 height 13
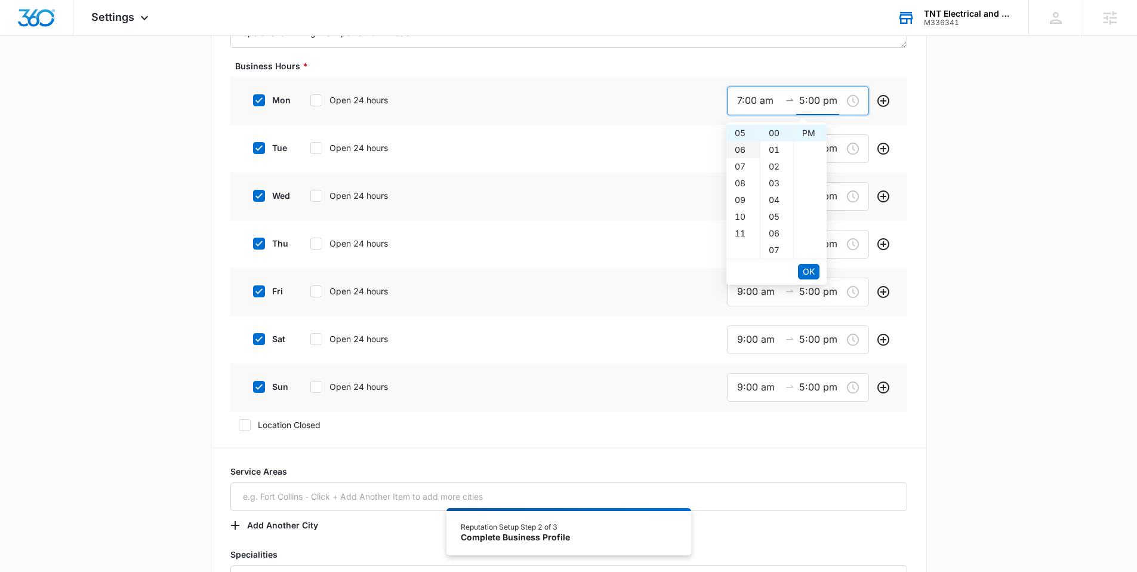
click at [742, 144] on div "06" at bounding box center [742, 149] width 33 height 17
type input "6:00 pm"
click at [807, 270] on span "OK" at bounding box center [809, 271] width 12 height 13
click at [759, 149] on input "9:00 am" at bounding box center [758, 148] width 43 height 15
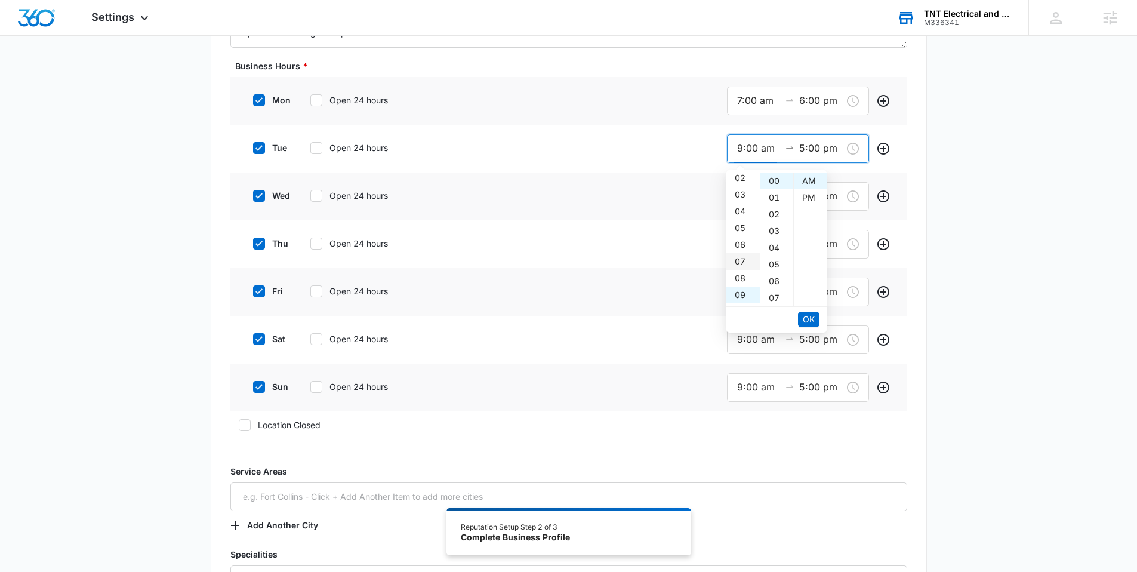
click at [735, 262] on div "07" at bounding box center [742, 261] width 33 height 17
type input "7:00 am"
click at [810, 315] on span "OK" at bounding box center [809, 319] width 12 height 13
click at [744, 198] on div "06" at bounding box center [742, 197] width 33 height 17
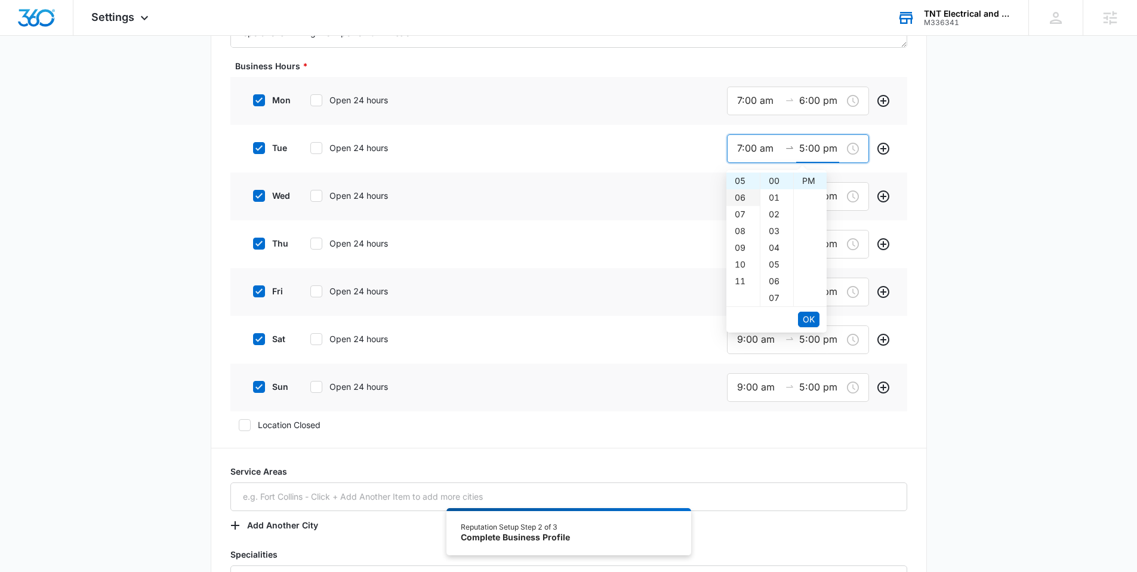
type input "6:00 pm"
click at [815, 314] on button "OK" at bounding box center [808, 320] width 21 height 16
click at [759, 199] on input "9:00 am" at bounding box center [758, 196] width 43 height 15
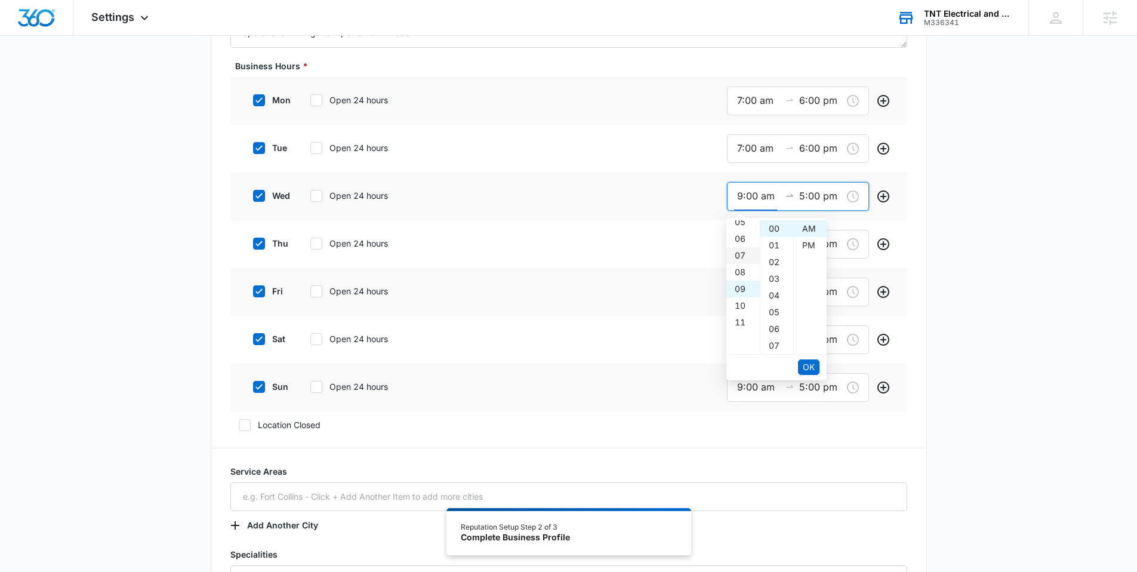
click at [743, 258] on div "07" at bounding box center [742, 255] width 33 height 17
type input "7:00 am"
click at [812, 371] on span "OK" at bounding box center [809, 366] width 12 height 13
click at [740, 249] on div "06" at bounding box center [742, 245] width 33 height 17
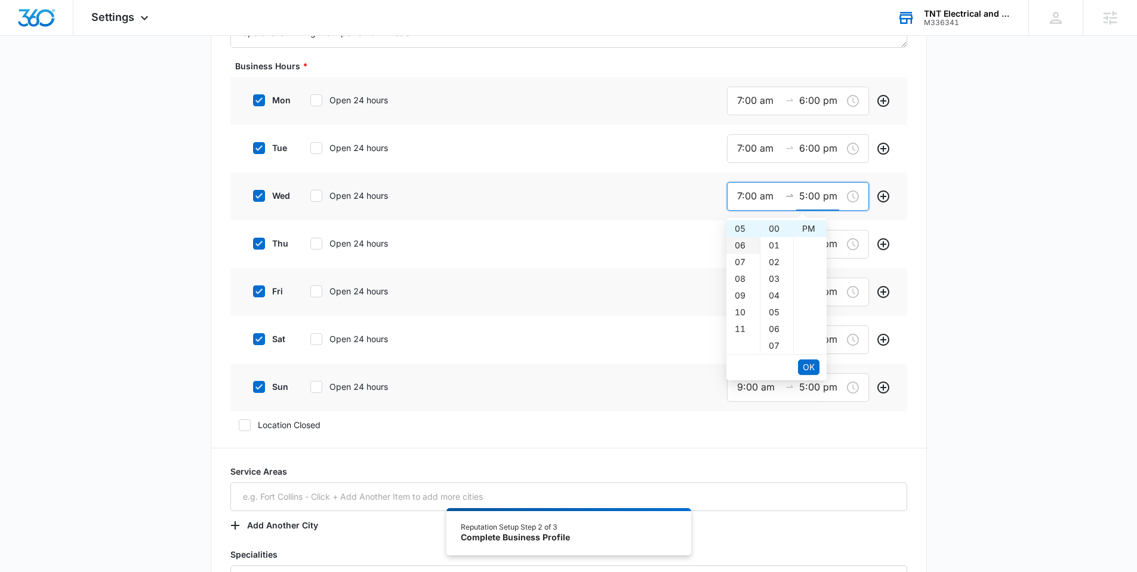
type input "6:00 pm"
click at [812, 368] on span "OK" at bounding box center [809, 366] width 12 height 13
click at [751, 239] on input "9:00 am" at bounding box center [758, 243] width 43 height 15
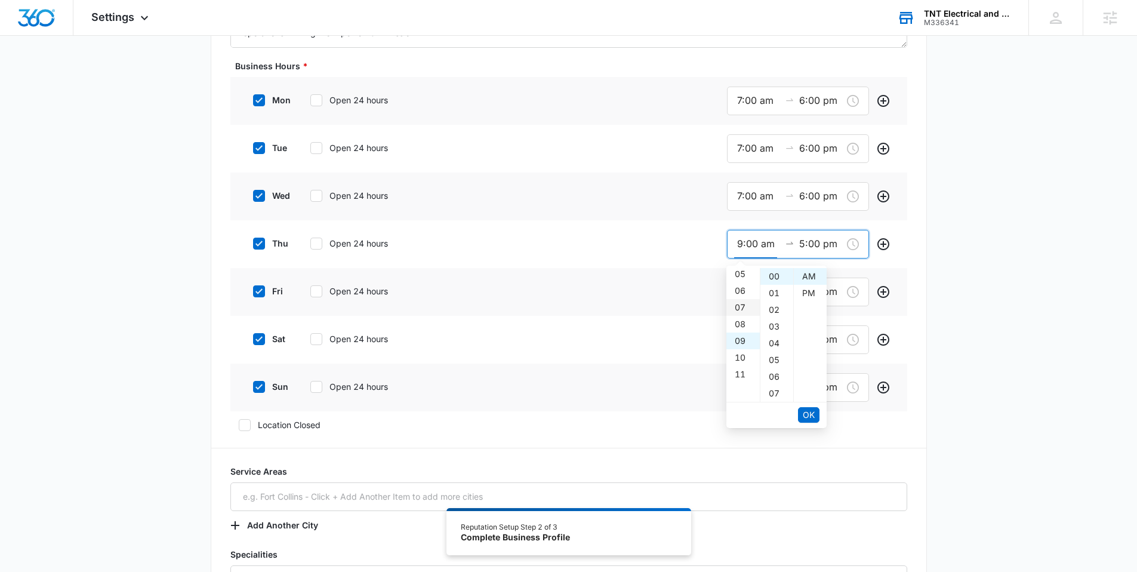
click at [741, 305] on div "07" at bounding box center [742, 307] width 33 height 17
type input "7:00 am"
click at [810, 412] on span "OK" at bounding box center [809, 414] width 12 height 13
click at [741, 295] on div "06" at bounding box center [742, 293] width 33 height 17
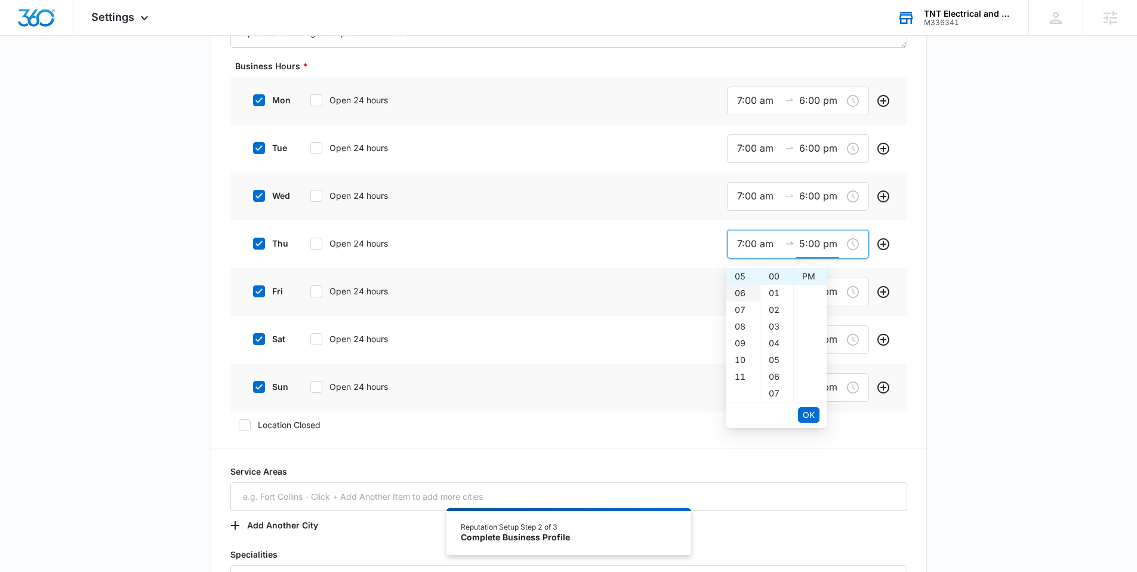
type input "6:00 pm"
click at [813, 417] on span "OK" at bounding box center [809, 414] width 12 height 13
click at [751, 294] on input "9:00 am" at bounding box center [758, 291] width 43 height 15
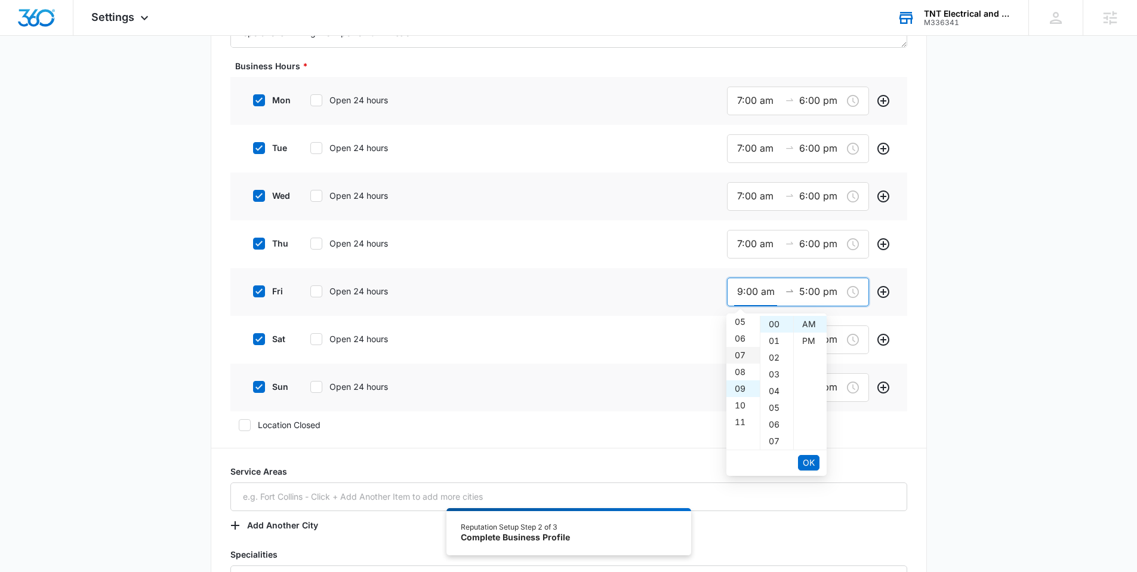
click at [742, 352] on div "07" at bounding box center [742, 355] width 33 height 17
type input "7:00 am"
click at [810, 461] on span "OK" at bounding box center [809, 462] width 12 height 13
drag, startPoint x: 742, startPoint y: 353, endPoint x: 774, endPoint y: 397, distance: 54.3
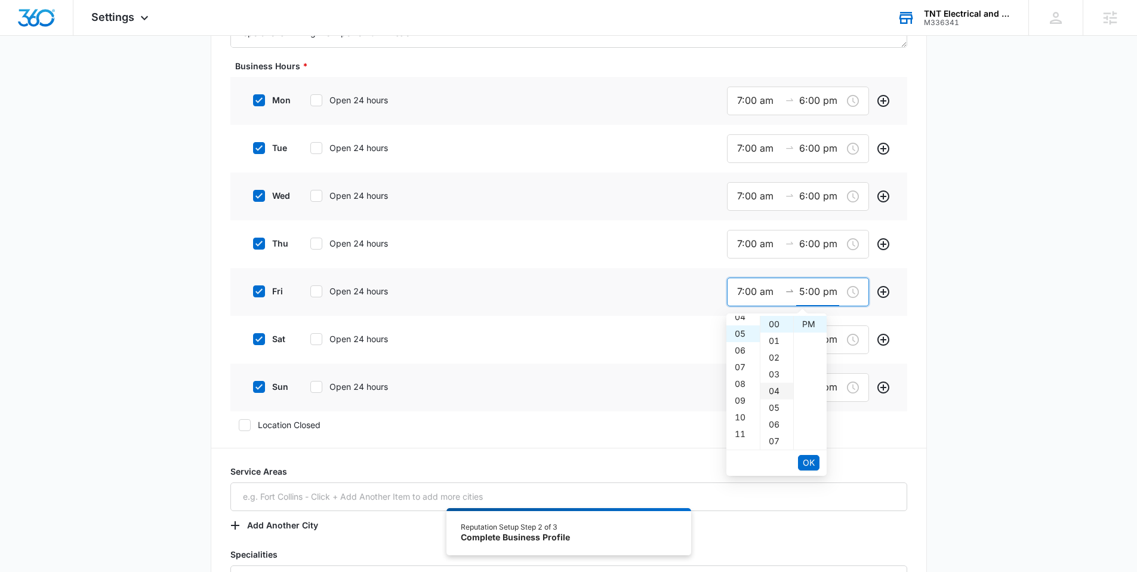
click at [743, 353] on div "06" at bounding box center [742, 350] width 33 height 17
type input "6:00 pm"
click at [812, 462] on span "OK" at bounding box center [809, 462] width 12 height 13
click at [759, 338] on input "9:00 am" at bounding box center [758, 339] width 43 height 15
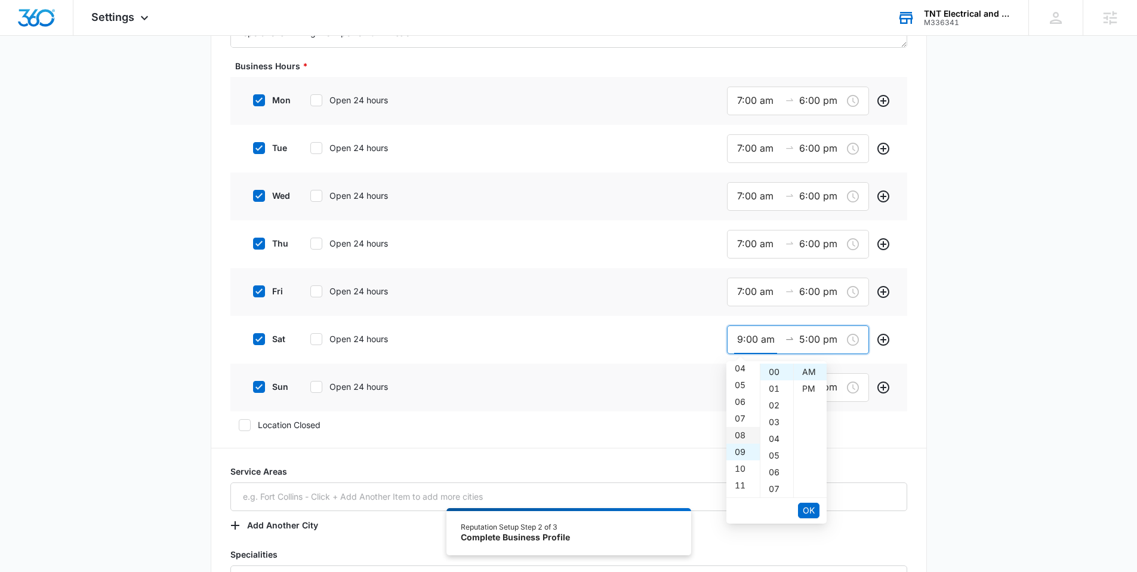
click at [742, 434] on div "08" at bounding box center [742, 435] width 33 height 17
type input "8:00 am"
click at [813, 512] on span "OK" at bounding box center [809, 510] width 12 height 13
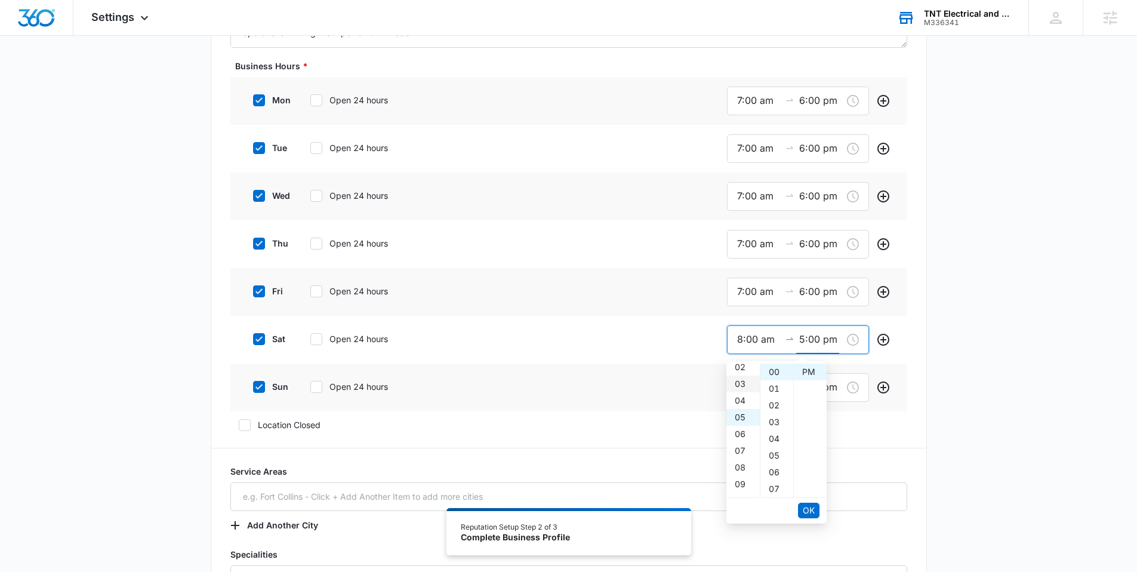
click at [741, 384] on div "03" at bounding box center [742, 383] width 33 height 17
type input "3:00 pm"
click at [803, 508] on span "OK" at bounding box center [809, 510] width 12 height 13
click at [748, 391] on input "9:00 am" at bounding box center [758, 387] width 43 height 15
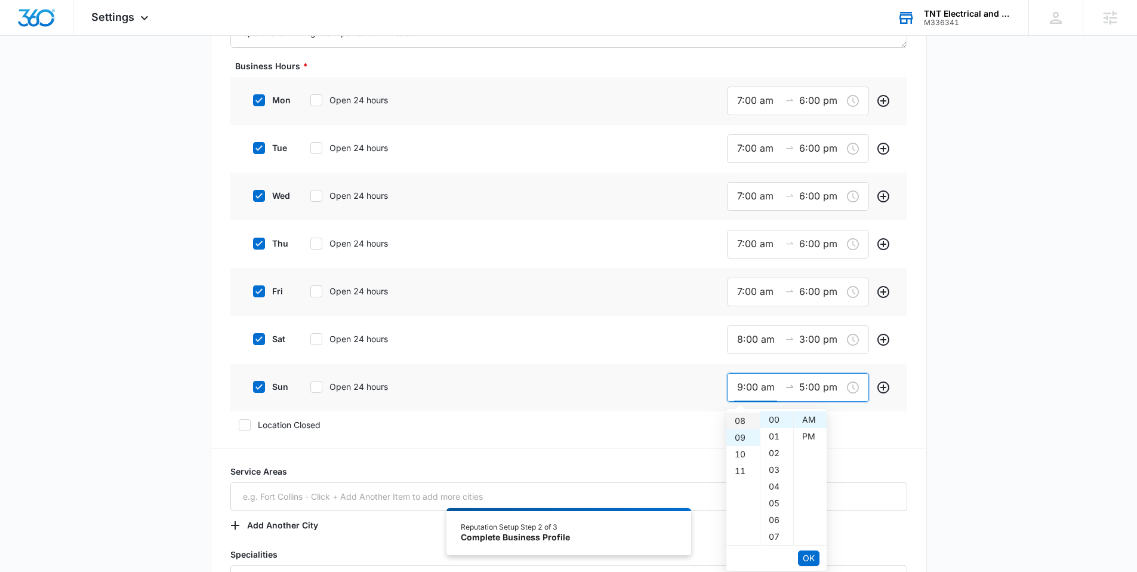
click at [742, 426] on div "08" at bounding box center [742, 420] width 33 height 17
type input "8:00 am"
drag, startPoint x: 816, startPoint y: 558, endPoint x: 816, endPoint y: 550, distance: 7.8
click at [815, 558] on button "OK" at bounding box center [808, 558] width 21 height 16
click at [734, 415] on div "12" at bounding box center [742, 419] width 33 height 17
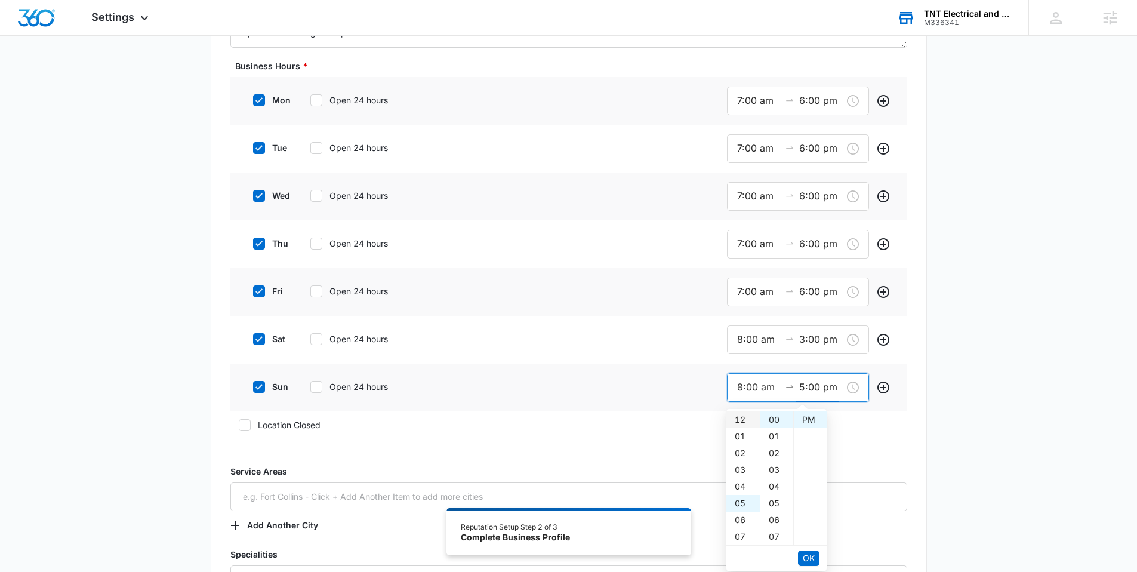
type input "12:00 pm"
click at [812, 553] on span "OK" at bounding box center [809, 557] width 12 height 13
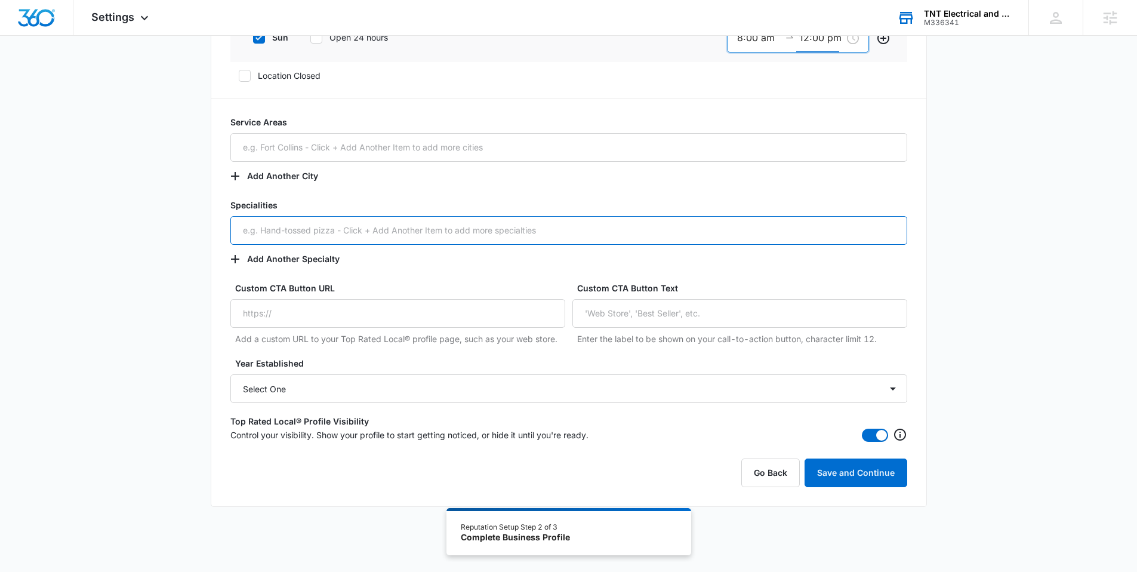
click at [278, 230] on input "text" at bounding box center [568, 230] width 677 height 29
type input "panel upgrades"
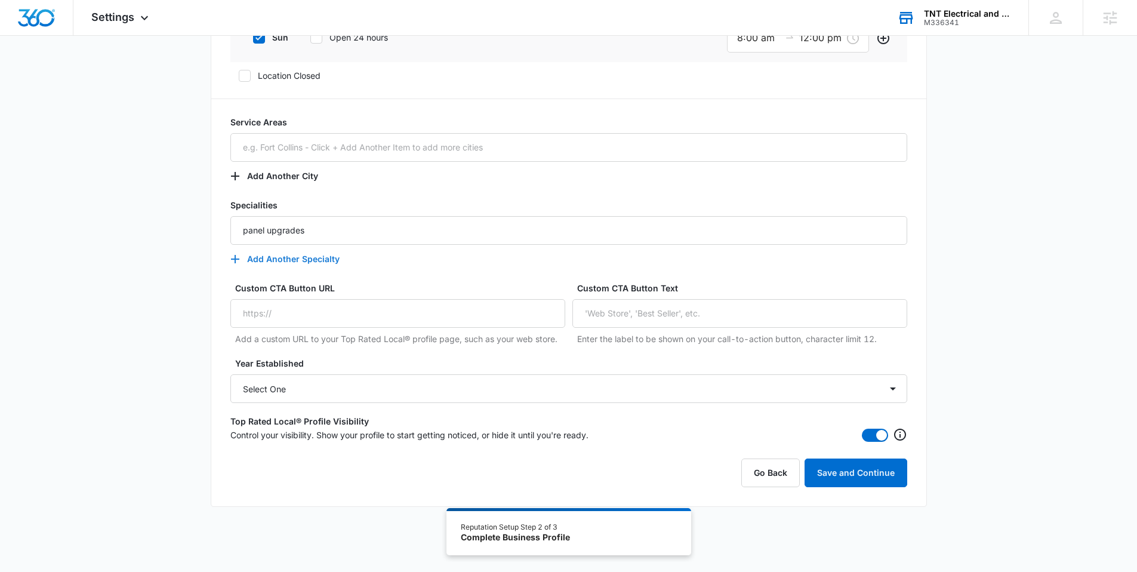
click at [323, 264] on button "Add Another Specialty" at bounding box center [290, 259] width 121 height 29
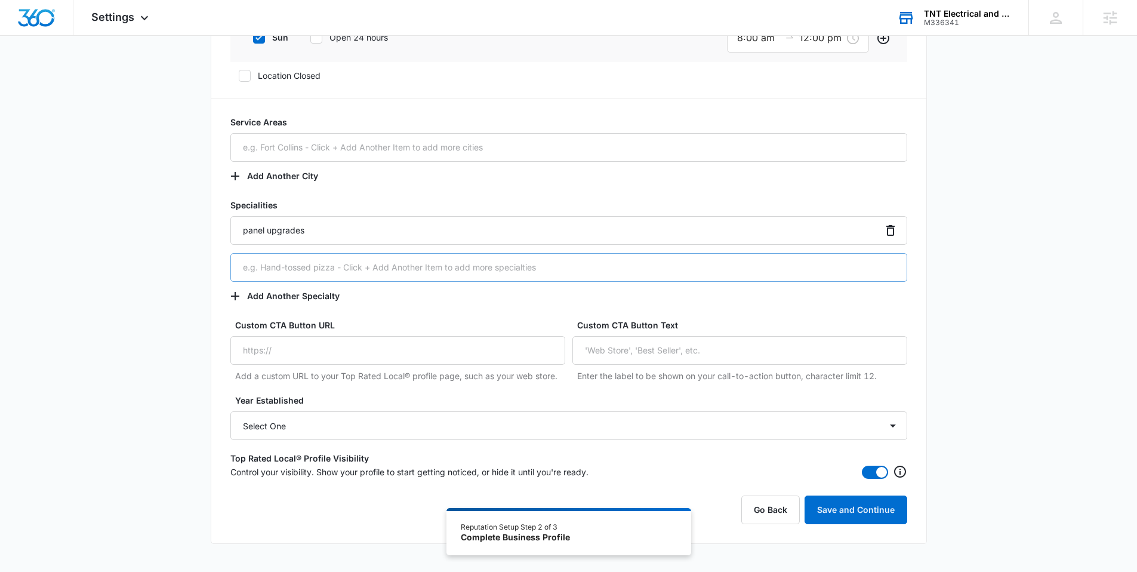
click at [310, 271] on input "text" at bounding box center [568, 267] width 677 height 29
drag, startPoint x: 266, startPoint y: 259, endPoint x: 272, endPoint y: 255, distance: 7.0
click at [266, 258] on input "text" at bounding box center [568, 267] width 677 height 29
type input "Lighting Retrofits"
click at [317, 291] on button "Add Another Specialty" at bounding box center [290, 296] width 121 height 29
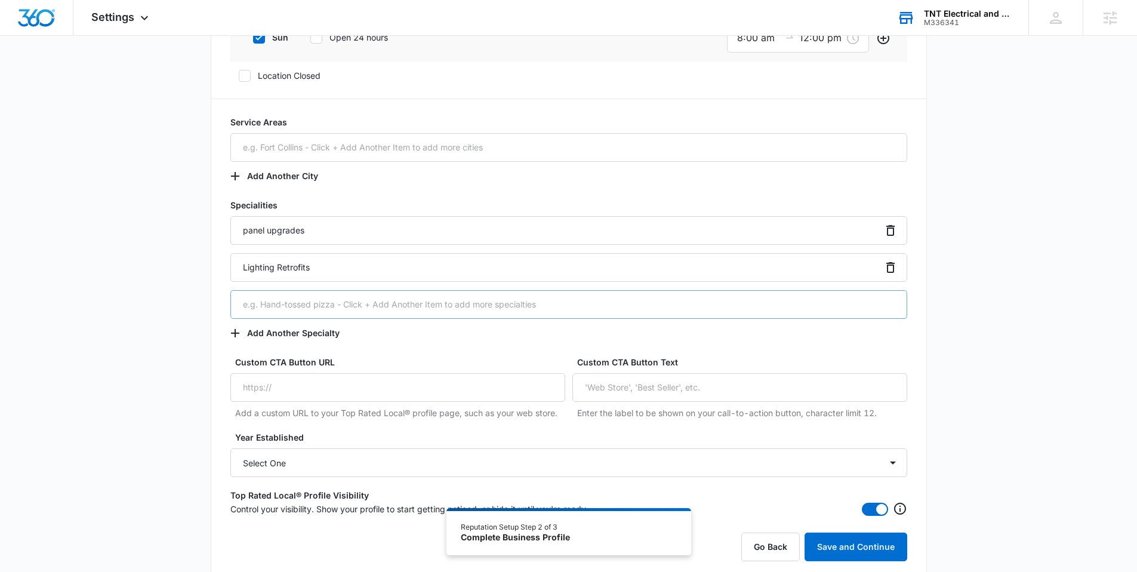
click at [292, 307] on input "text" at bounding box center [568, 304] width 677 height 29
drag, startPoint x: 292, startPoint y: 311, endPoint x: 306, endPoint y: 294, distance: 21.6
click at [292, 310] on input "text" at bounding box center [568, 304] width 677 height 29
type input "New Installations"
click at [317, 337] on button "Add Another Specialty" at bounding box center [290, 333] width 121 height 29
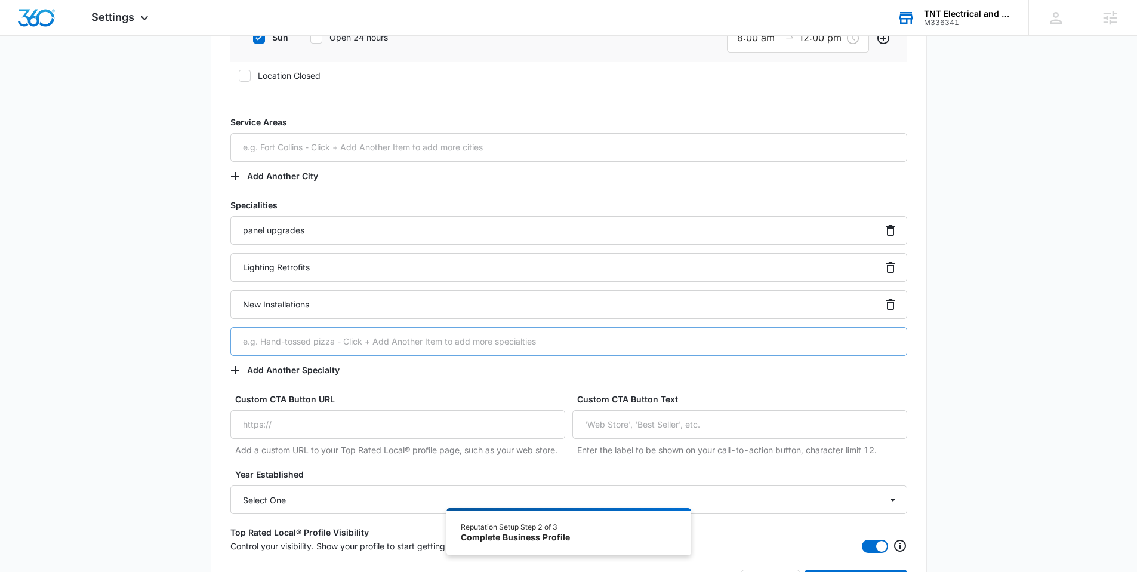
click at [264, 348] on input "text" at bounding box center [568, 341] width 677 height 29
type input "Troubleshooting"
click at [270, 370] on button "Add Another Specialty" at bounding box center [290, 370] width 121 height 29
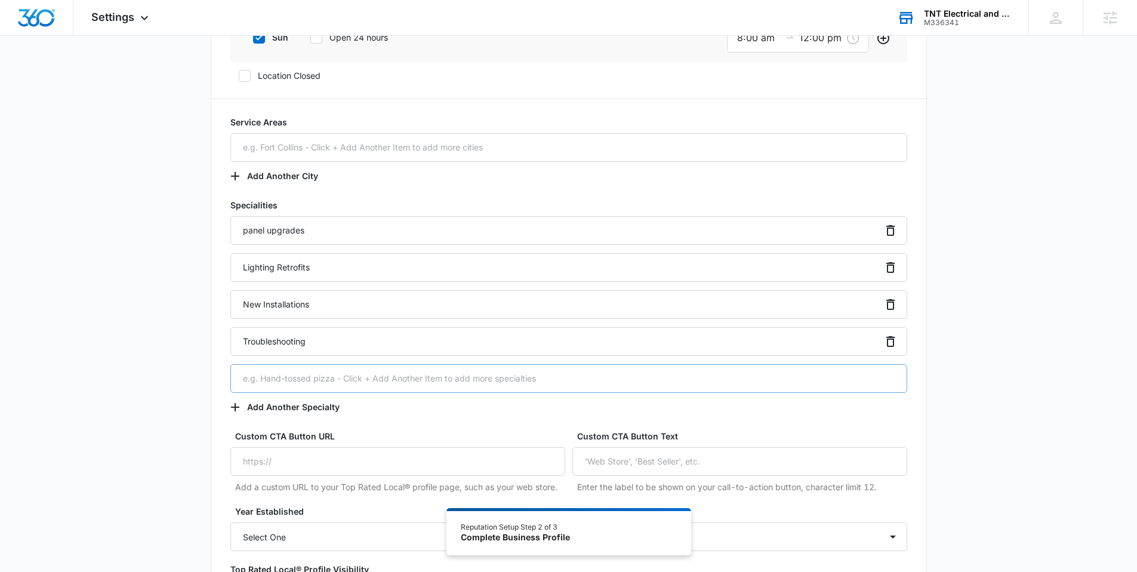
click at [261, 384] on input "text" at bounding box center [568, 378] width 677 height 29
type input "Preventative Maintenance"
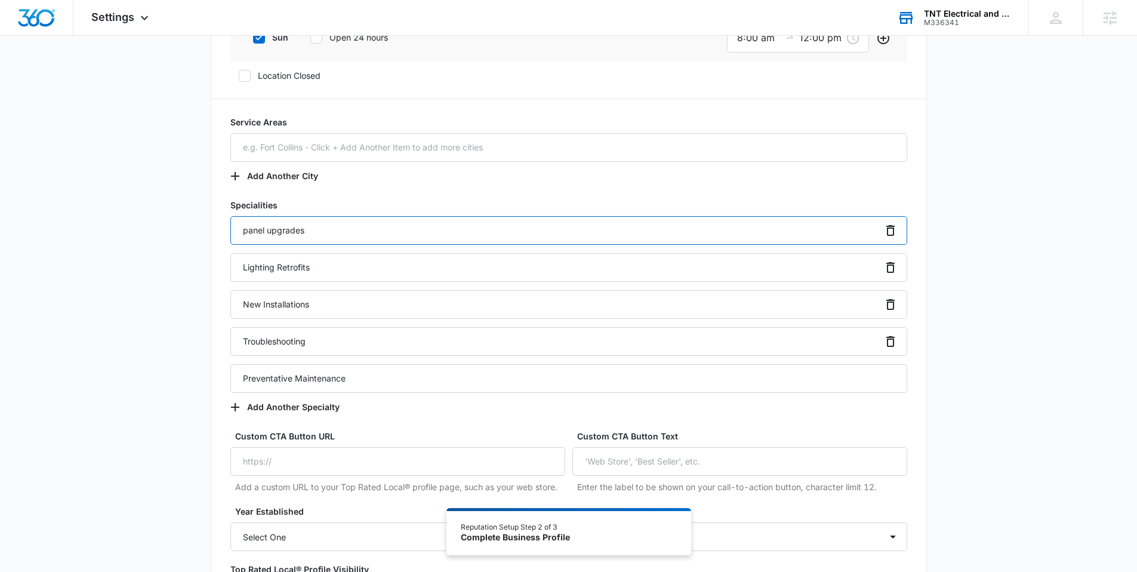
click at [247, 232] on input "panel upgrades" at bounding box center [568, 230] width 677 height 29
drag, startPoint x: 270, startPoint y: 231, endPoint x: 295, endPoint y: 245, distance: 28.1
click at [270, 231] on input "Panel upgrades" at bounding box center [568, 230] width 677 height 29
type input "Panel Upgrades"
click at [153, 272] on div "Additional Info Public Email [EMAIL_ADDRESS][DOMAIN_NAME] This will be displaye…" at bounding box center [568, 19] width 1137 height 1299
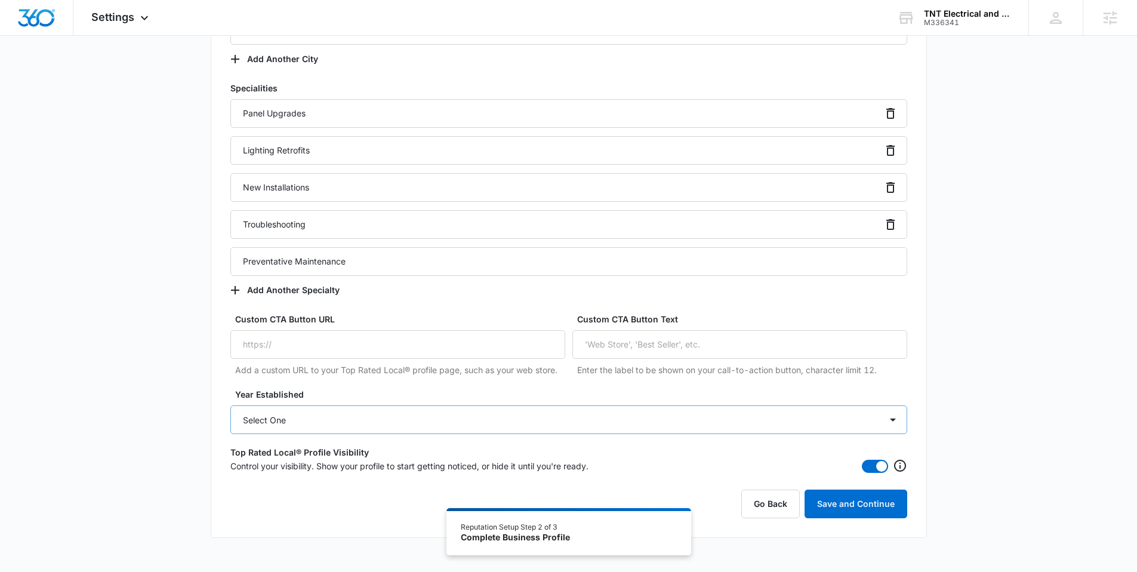
scroll to position [823, 0]
click at [310, 411] on select "Select One 2025 2024 2023 2022 2021 2020 2019 2018 2017 2016 2015 2014 2013 201…" at bounding box center [568, 417] width 677 height 29
select select "2025"
click at [230, 403] on select "Select One 2025 2024 2023 2022 2021 2020 2019 2018 2017 2016 2015 2014 2013 201…" at bounding box center [568, 417] width 677 height 29
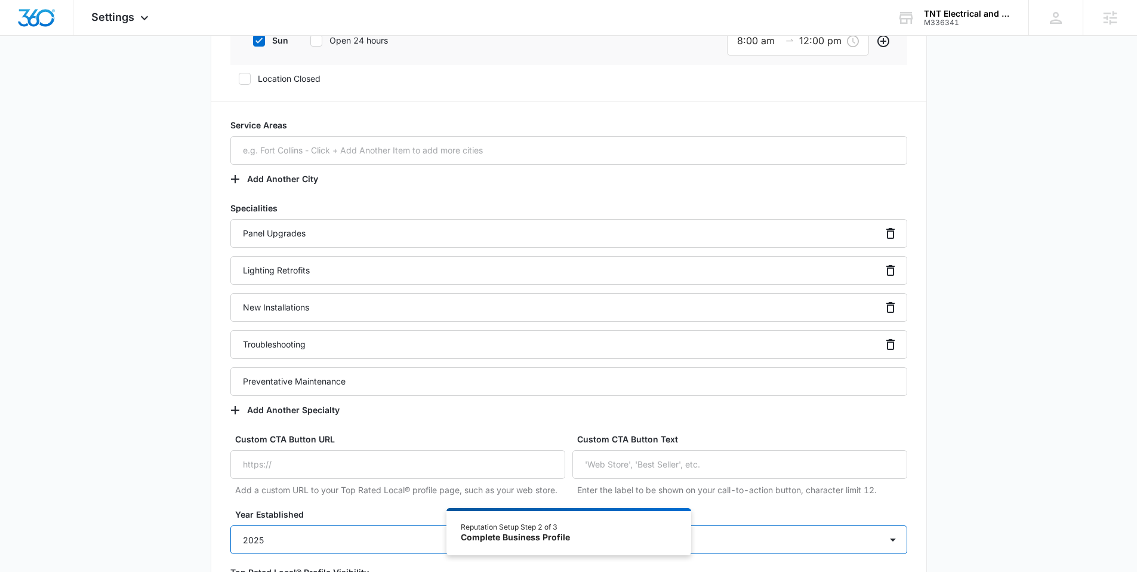
scroll to position [575, 0]
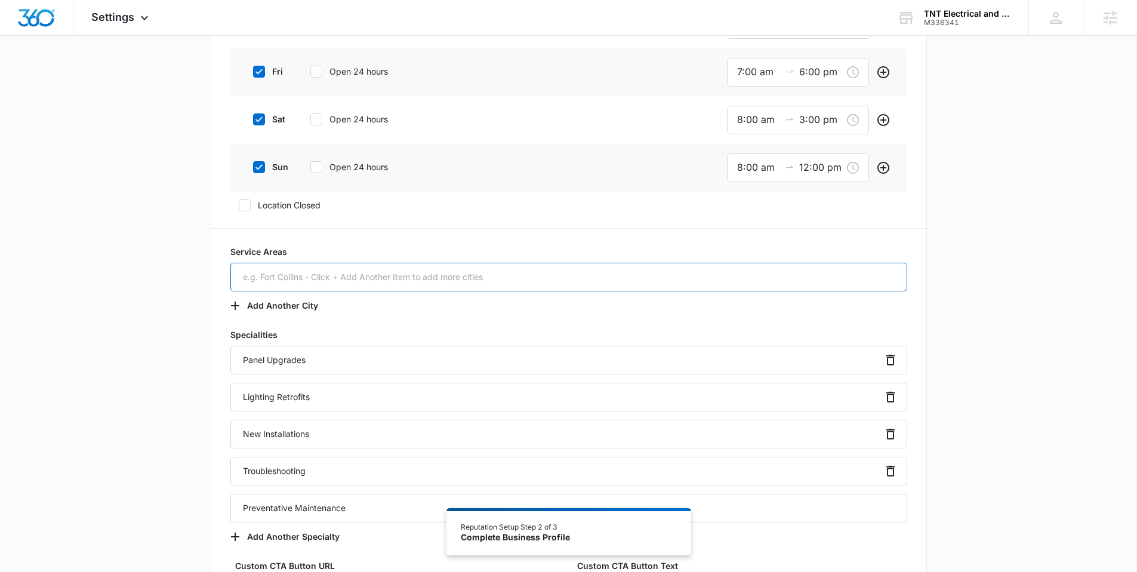
click at [287, 278] on input "text" at bounding box center [568, 277] width 677 height 29
type input "[GEOGRAPHIC_DATA]"
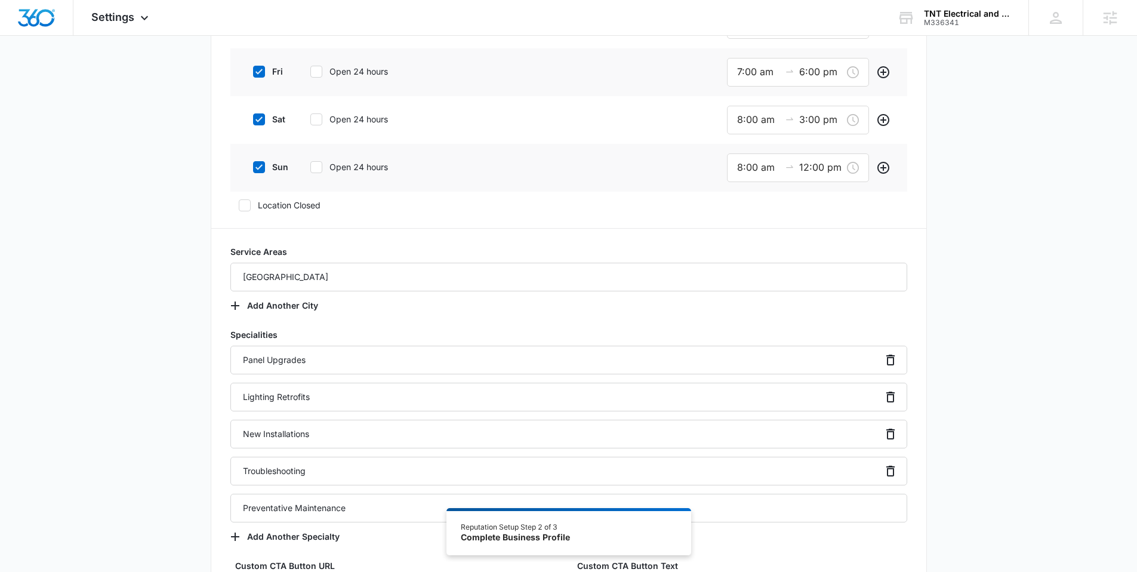
click at [159, 237] on div "Additional Info Public Email [EMAIL_ADDRESS][DOMAIN_NAME] This will be displaye…" at bounding box center [568, 148] width 1137 height 1299
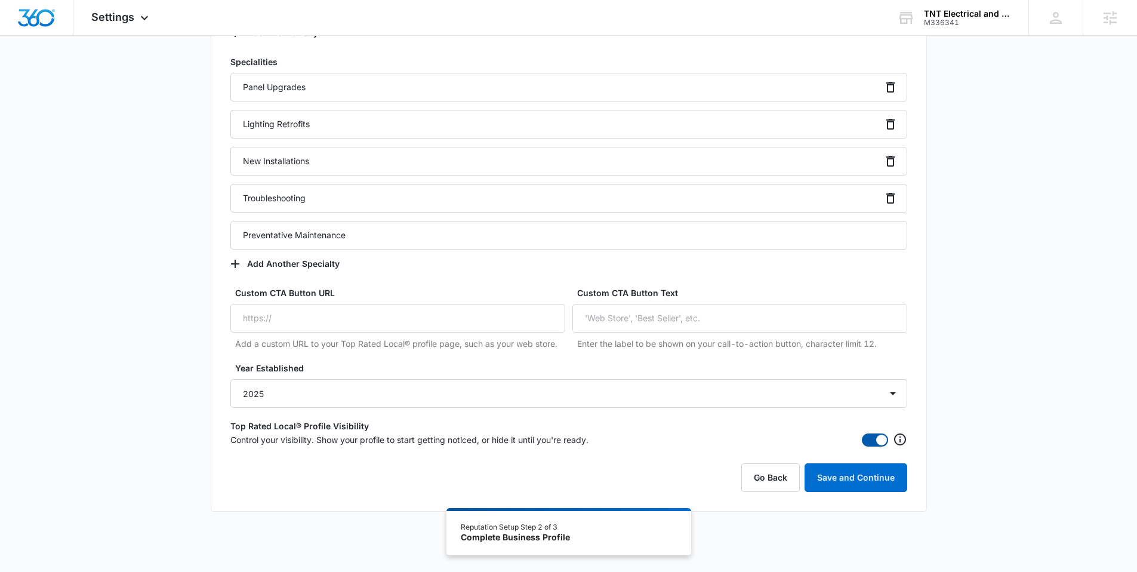
scroll to position [852, 0]
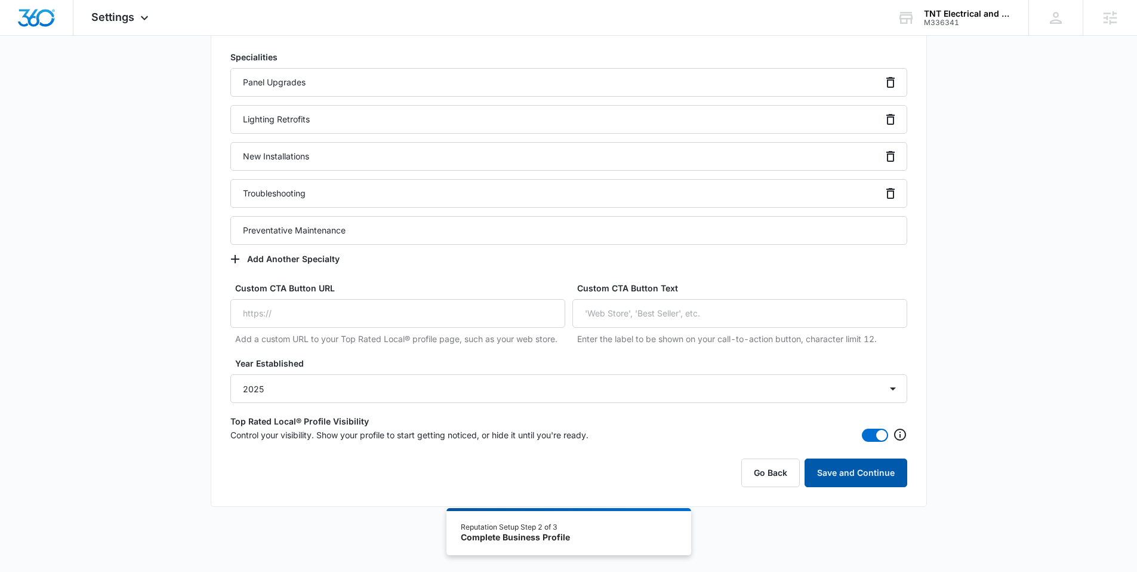
click at [864, 477] on button "Save and Continue" at bounding box center [855, 472] width 103 height 29
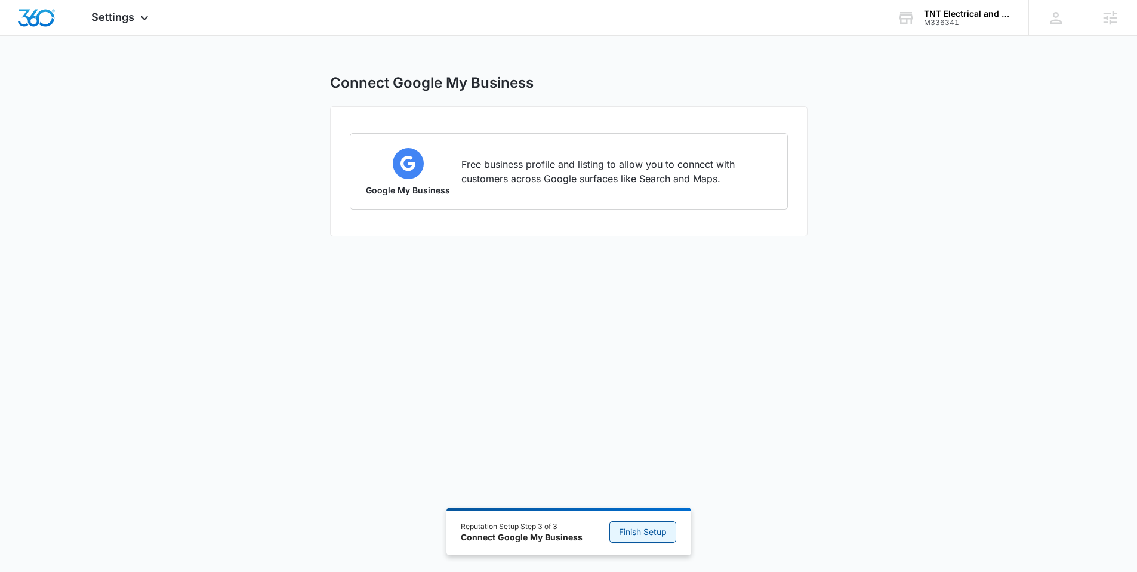
click at [624, 529] on span "Finish Setup" at bounding box center [643, 531] width 48 height 13
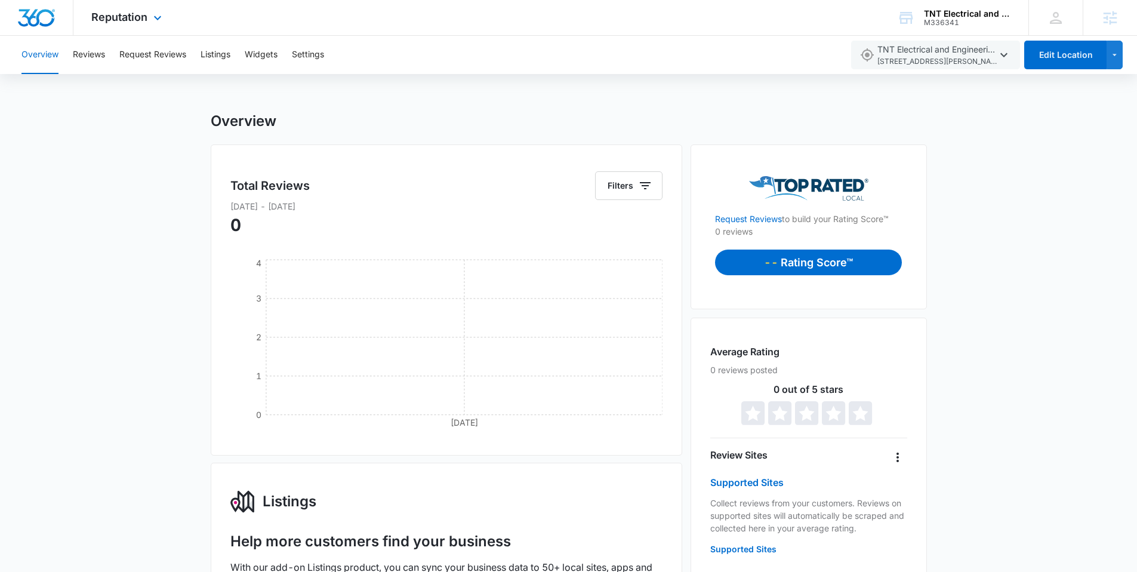
click at [34, 18] on img "Dashboard" at bounding box center [36, 18] width 38 height 18
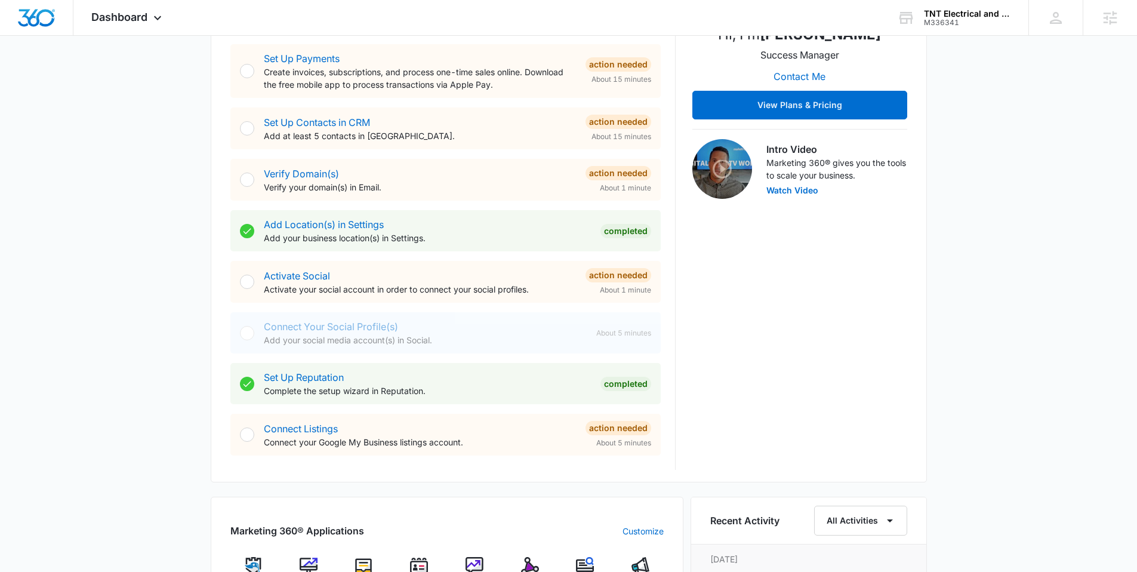
scroll to position [284, 0]
click at [298, 276] on link "Activate Social" at bounding box center [297, 275] width 66 height 12
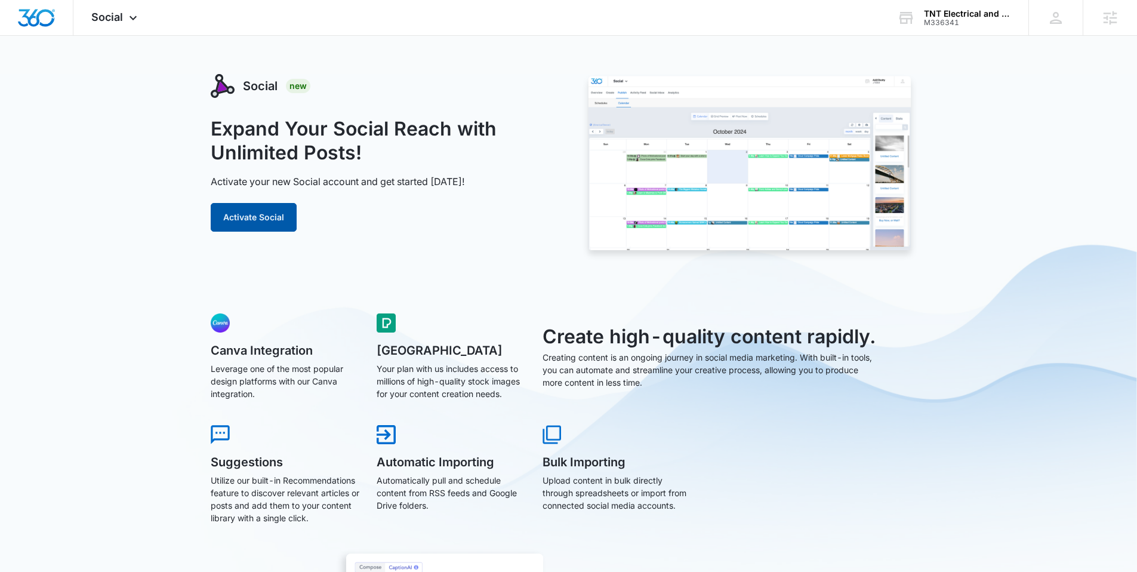
click at [224, 224] on button "Activate Social" at bounding box center [254, 217] width 86 height 29
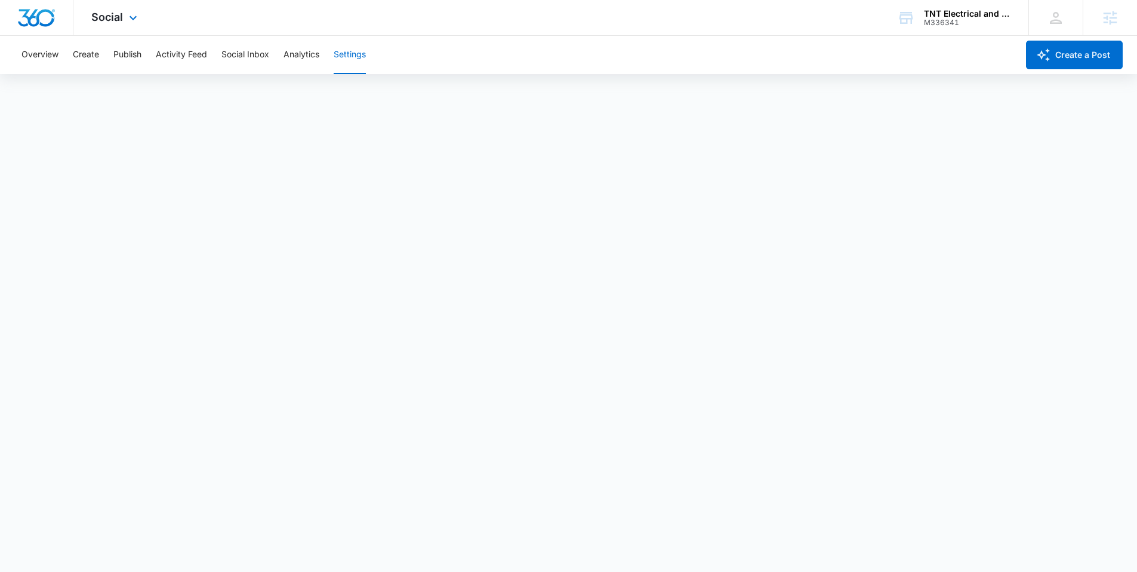
click at [42, 20] on img "Dashboard" at bounding box center [36, 18] width 38 height 18
